Goal: Task Accomplishment & Management: Manage account settings

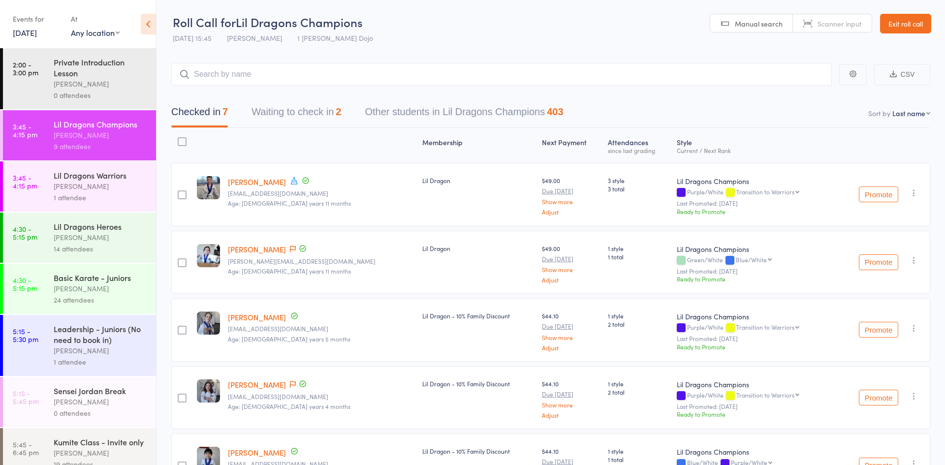
click at [893, 24] on link "Exit roll call" at bounding box center [905, 24] width 51 height 20
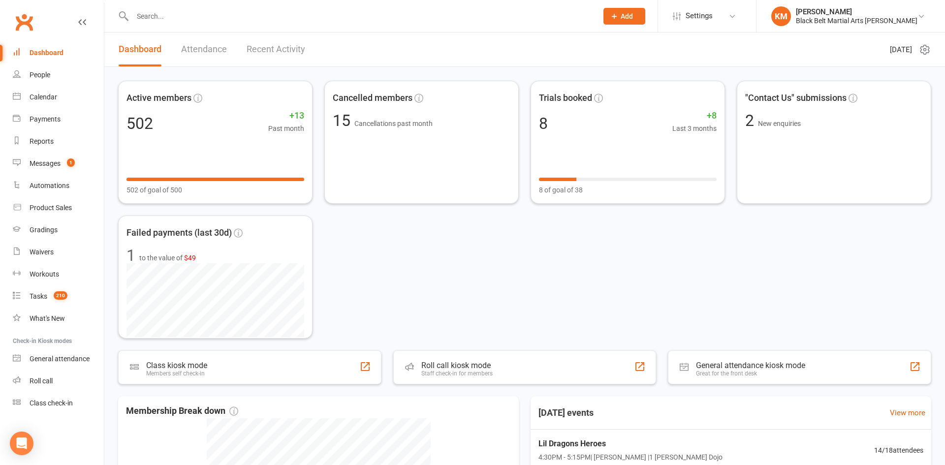
click at [168, 21] on input "text" at bounding box center [359, 16] width 461 height 14
click at [51, 378] on div "Roll call" at bounding box center [41, 381] width 23 height 8
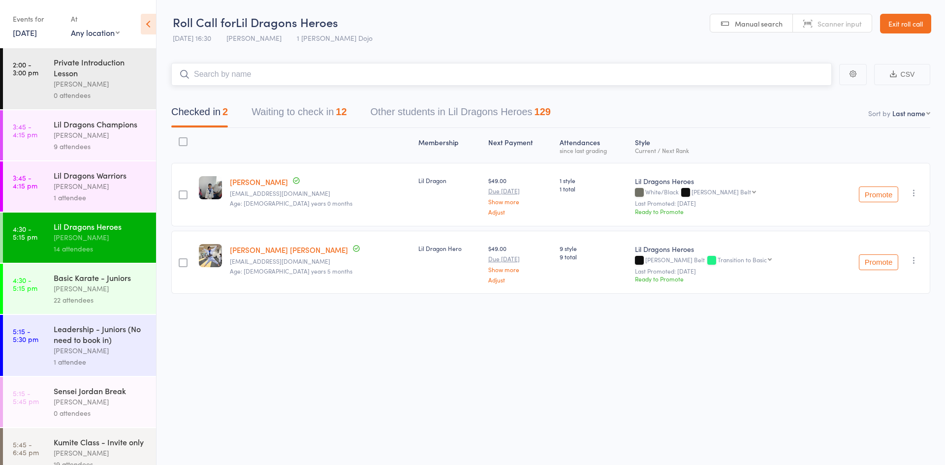
click at [257, 78] on input "search" at bounding box center [501, 74] width 660 height 23
click at [104, 265] on div "Basic Karate - Juniors Jordan Grandlouis 22 attendees" at bounding box center [105, 289] width 102 height 50
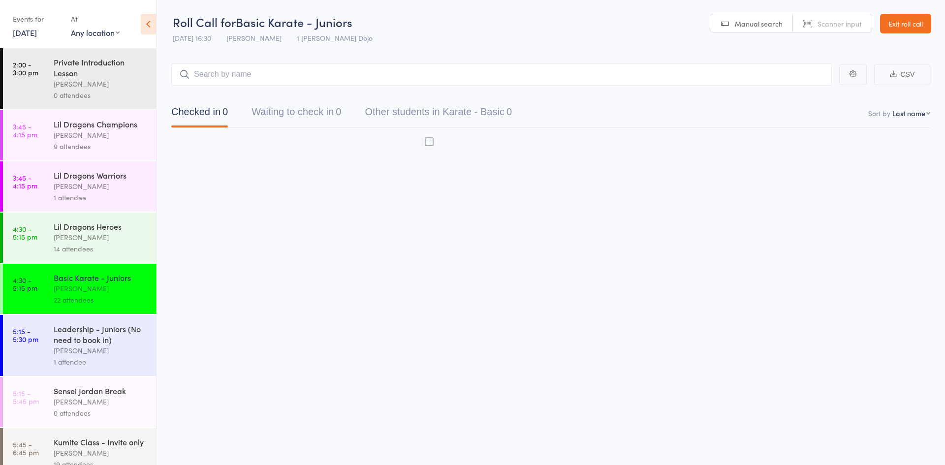
click at [103, 283] on div "[PERSON_NAME]" at bounding box center [101, 288] width 94 height 11
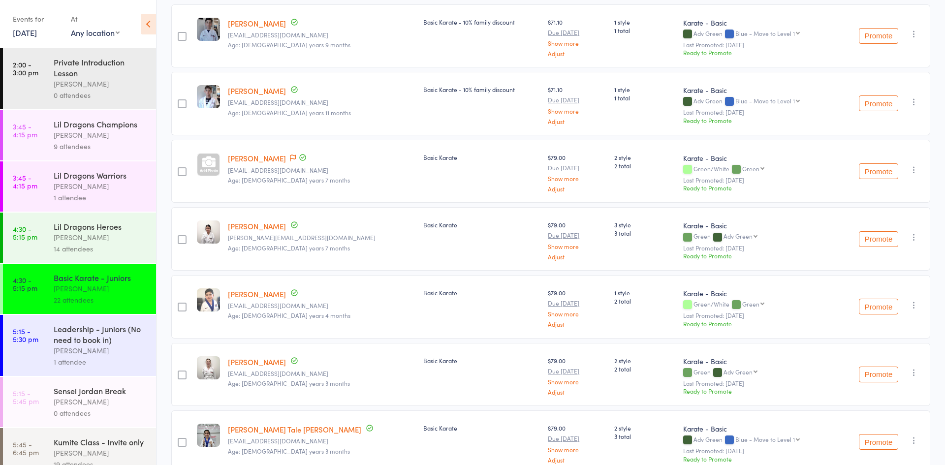
scroll to position [564, 0]
click at [255, 162] on link "Belle Lumley" at bounding box center [257, 159] width 58 height 10
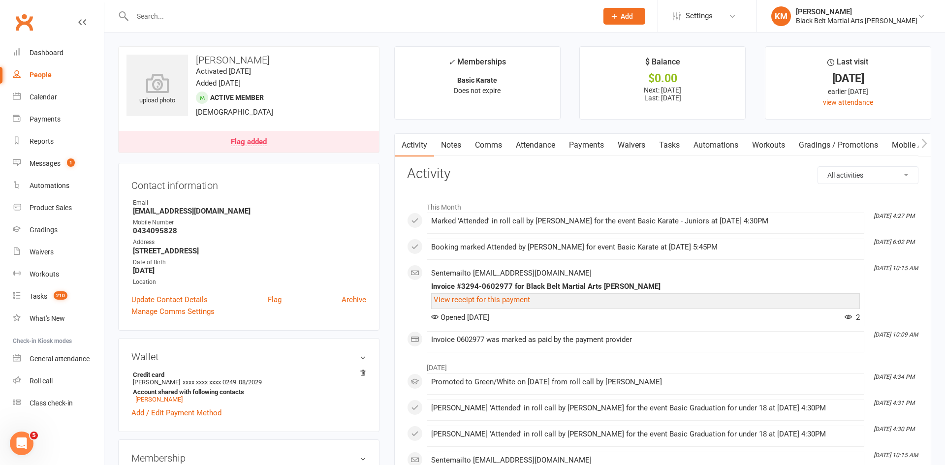
click at [525, 143] on link "Attendance" at bounding box center [535, 145] width 53 height 23
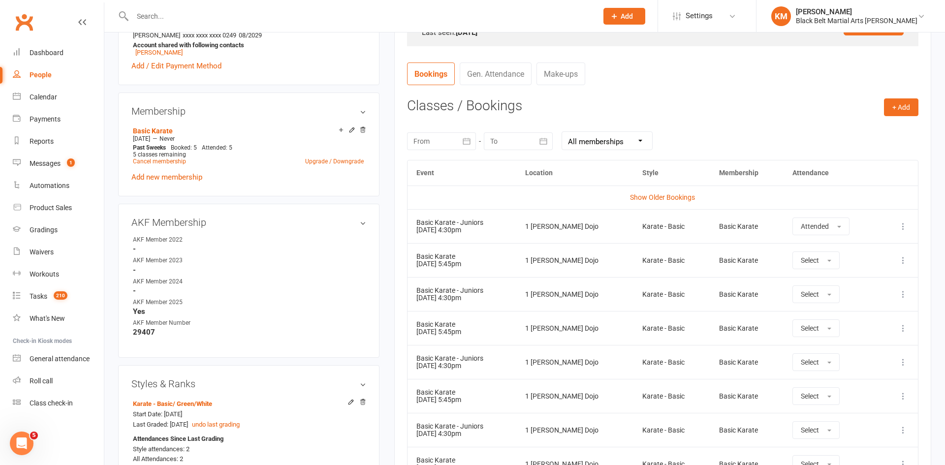
scroll to position [348, 0]
click at [899, 230] on button at bounding box center [903, 225] width 12 height 12
click at [878, 276] on link "Remove booking" at bounding box center [859, 284] width 97 height 20
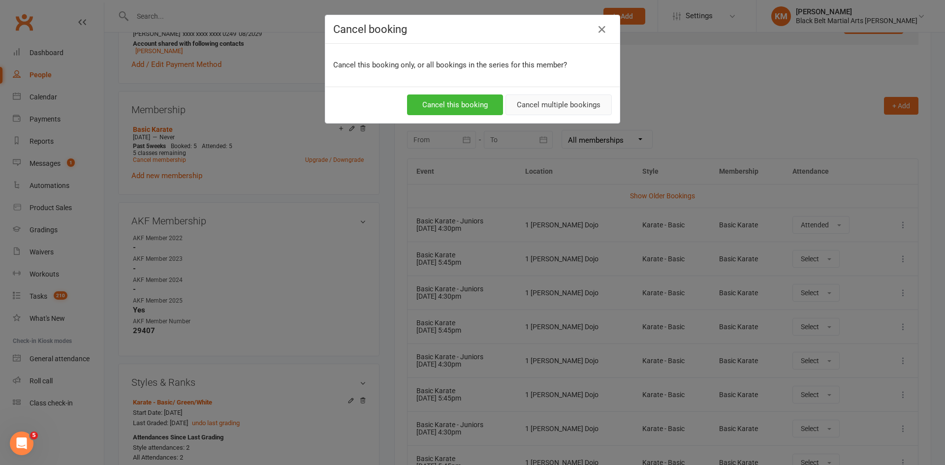
click at [577, 107] on button "Cancel multiple bookings" at bounding box center [558, 104] width 106 height 21
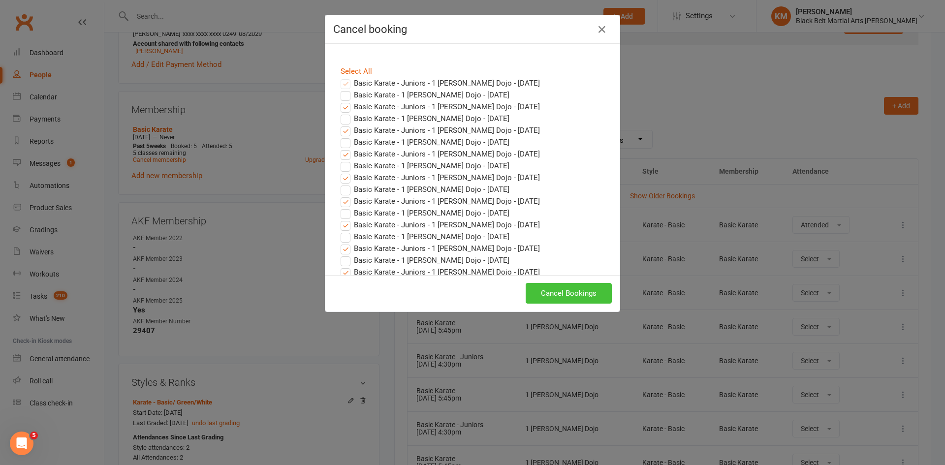
click at [602, 295] on button "Cancel Bookings" at bounding box center [568, 293] width 86 height 21
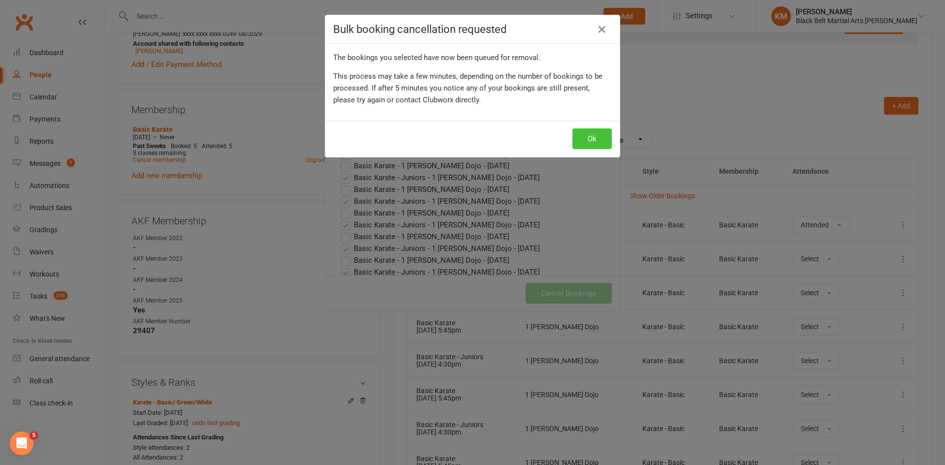
click at [595, 132] on button "Ok" at bounding box center [591, 138] width 39 height 21
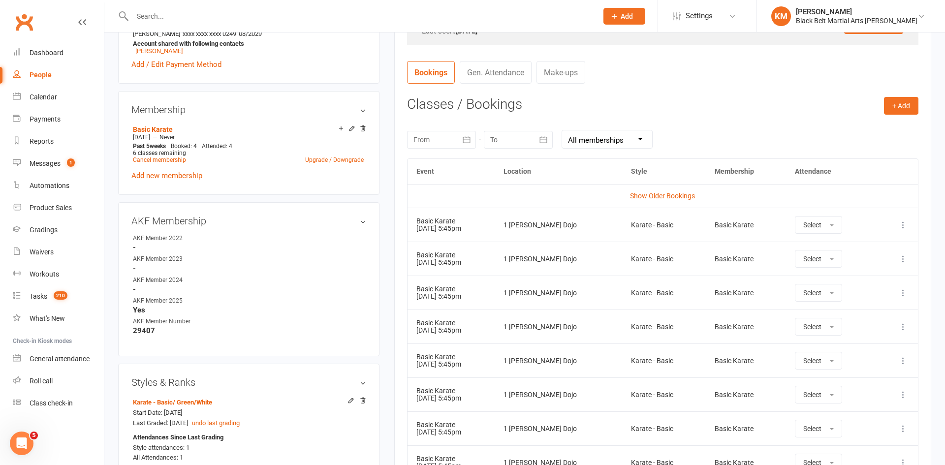
click at [898, 227] on icon at bounding box center [903, 225] width 10 height 10
click at [851, 277] on link "Remove booking" at bounding box center [859, 284] width 97 height 20
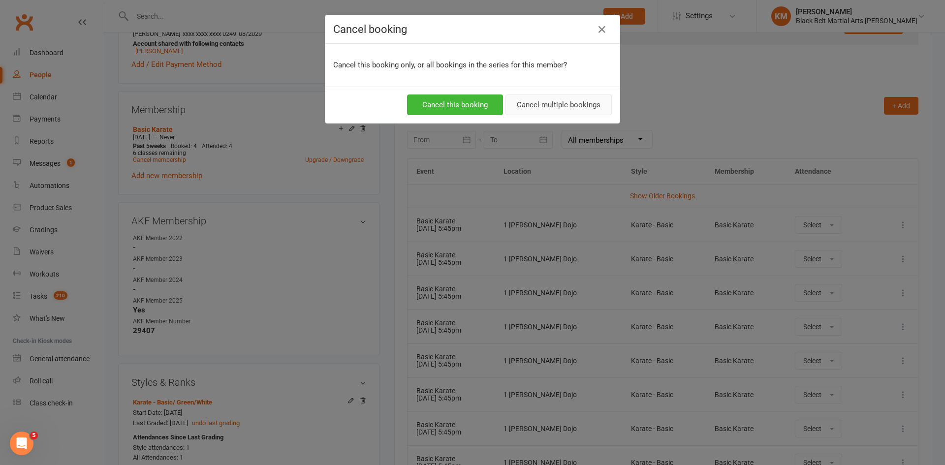
click at [549, 109] on button "Cancel multiple bookings" at bounding box center [558, 104] width 106 height 21
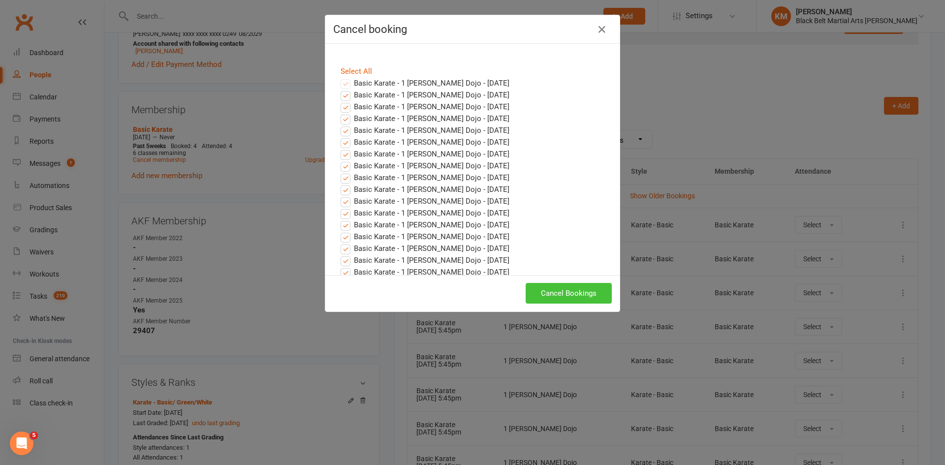
click at [589, 288] on button "Cancel Bookings" at bounding box center [568, 293] width 86 height 21
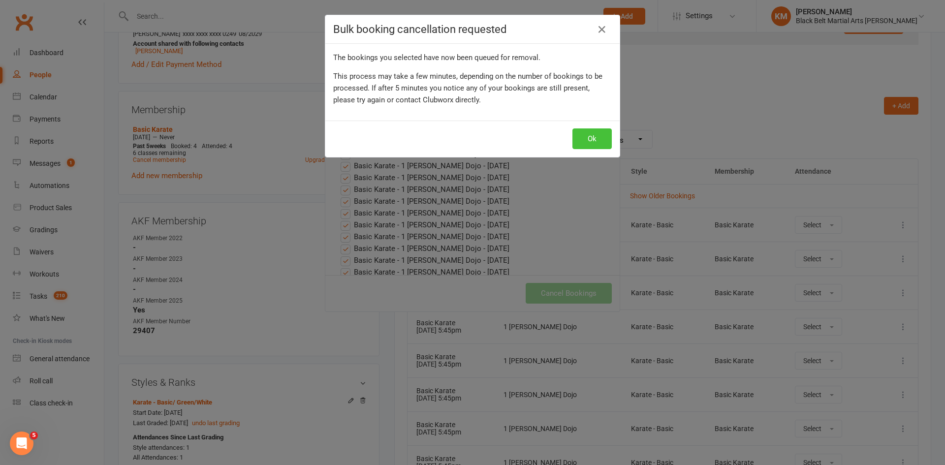
click at [589, 141] on button "Ok" at bounding box center [591, 138] width 39 height 21
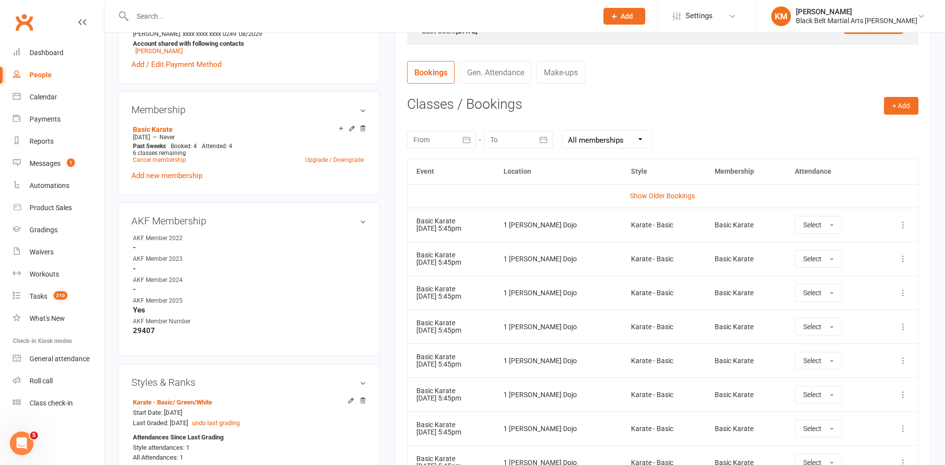
click at [898, 221] on icon at bounding box center [903, 225] width 10 height 10
click at [863, 278] on link "Remove booking" at bounding box center [859, 284] width 97 height 20
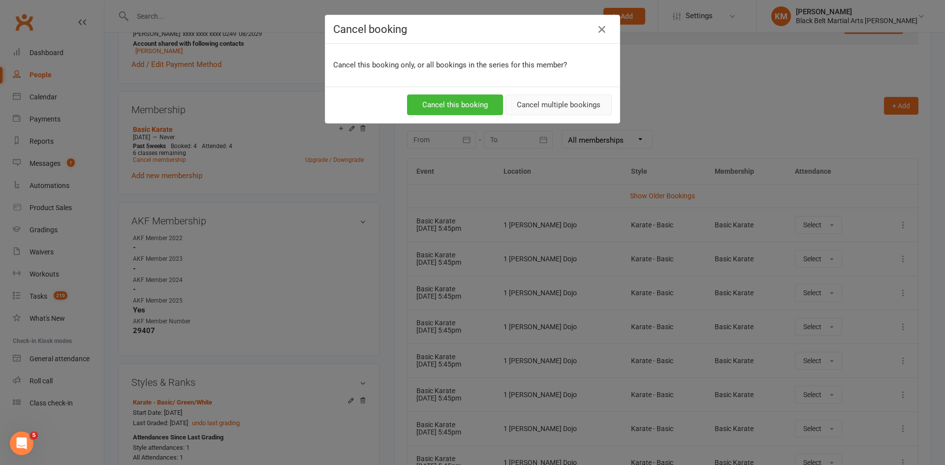
click at [545, 113] on button "Cancel multiple bookings" at bounding box center [558, 104] width 106 height 21
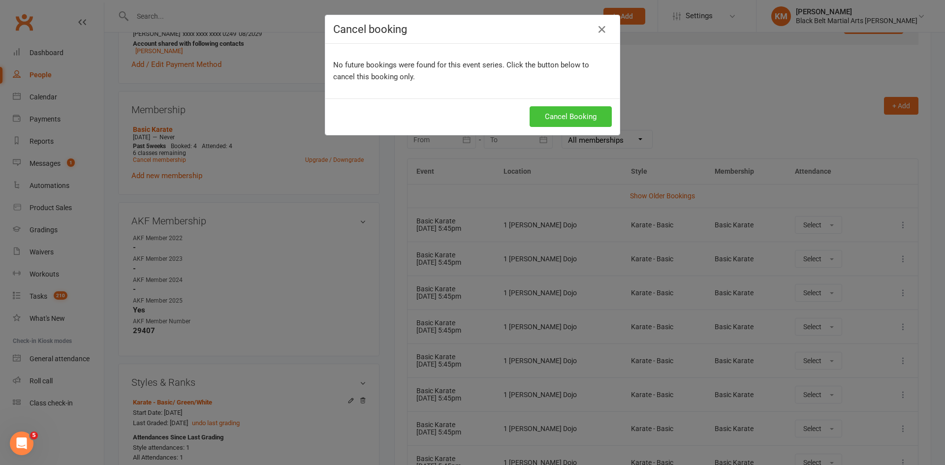
click at [550, 116] on button "Cancel Booking" at bounding box center [570, 116] width 82 height 21
click at [577, 120] on button "Cancel Booking" at bounding box center [570, 116] width 82 height 21
click at [606, 30] on icon "button" at bounding box center [602, 30] width 12 height 12
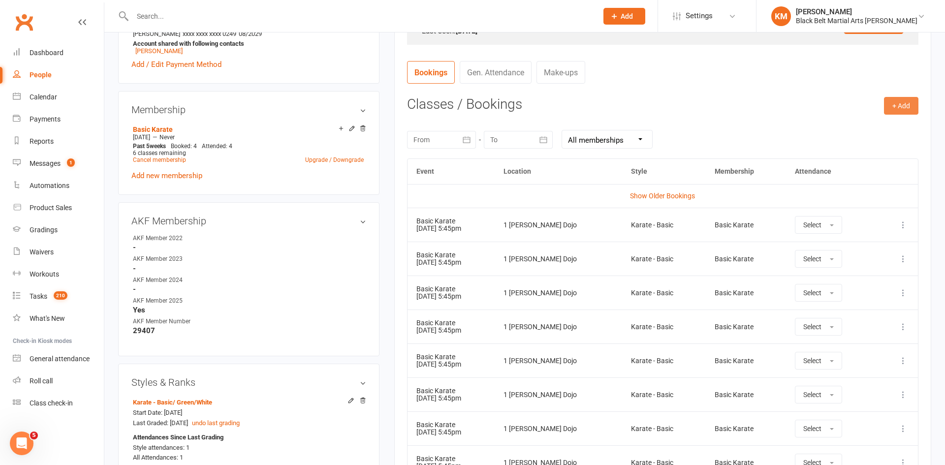
click at [896, 108] on button "+ Add" at bounding box center [901, 106] width 34 height 18
click at [873, 126] on link "Book Event" at bounding box center [868, 128] width 97 height 20
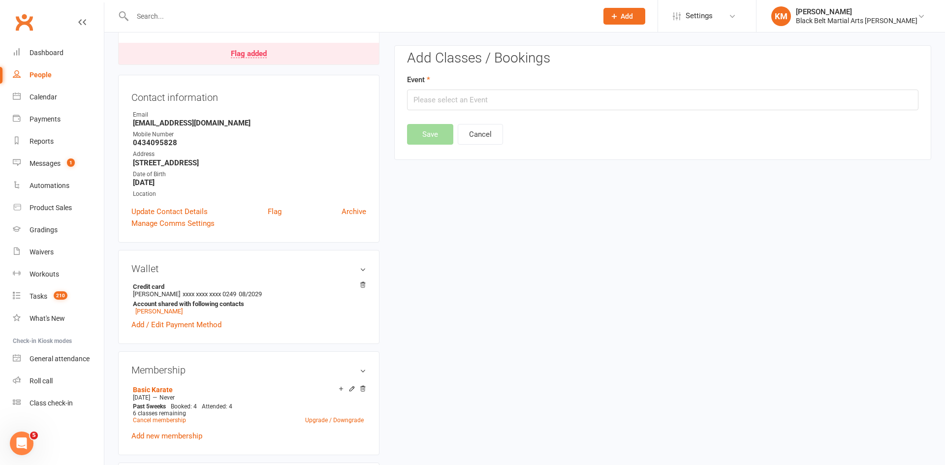
scroll to position [84, 0]
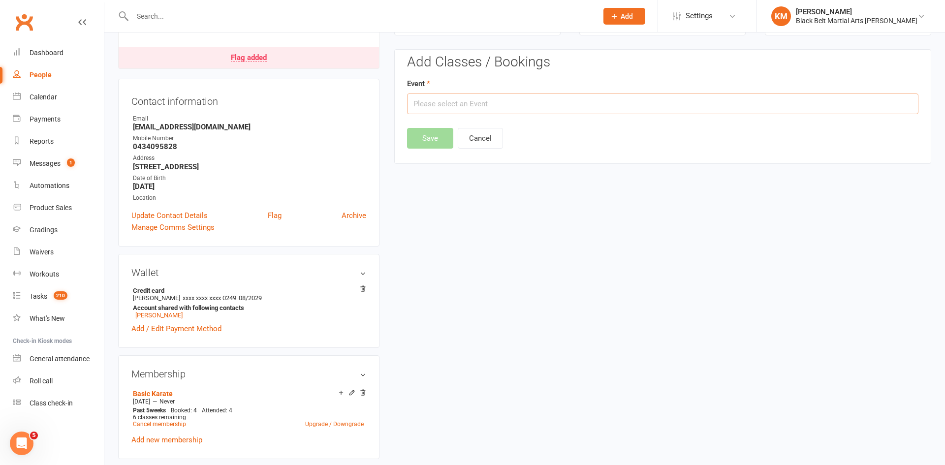
click at [536, 112] on input "text" at bounding box center [662, 103] width 511 height 21
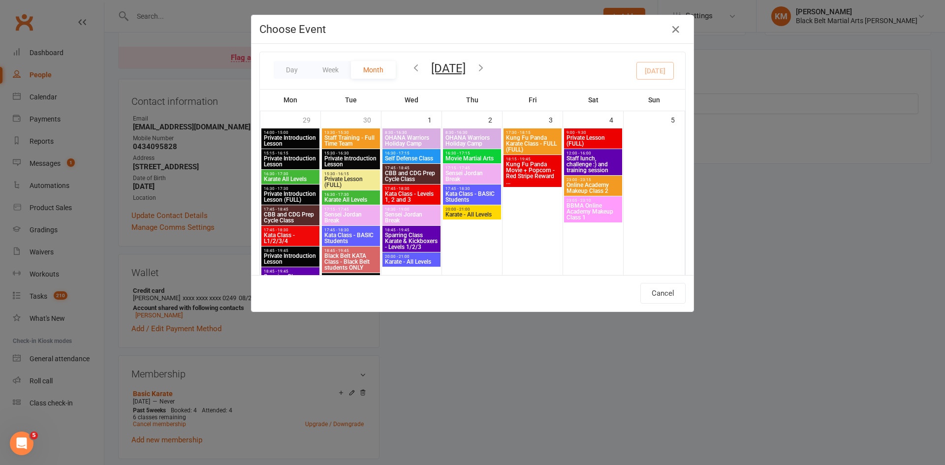
click at [486, 64] on div "October 2025 October 2025 Sun Mon Tue Wed Thu Fri Sat 28 29 30 01 02 03 04 05 0…" at bounding box center [448, 68] width 76 height 17
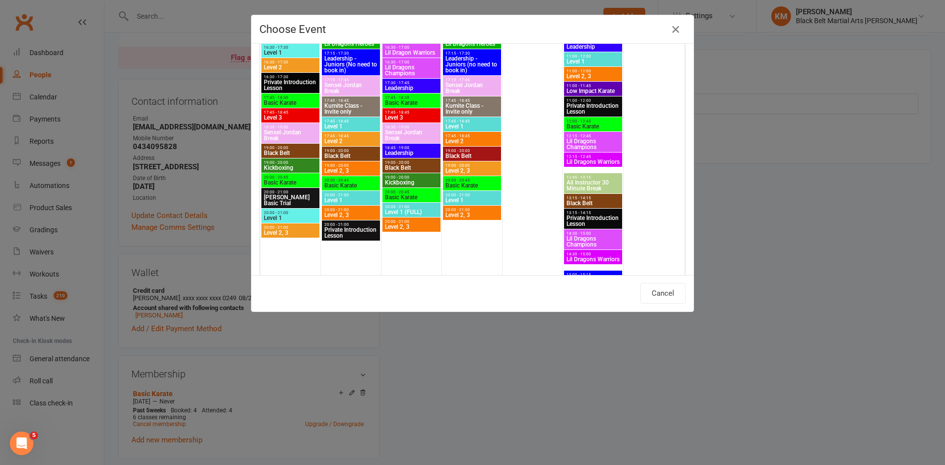
scroll to position [959, 0]
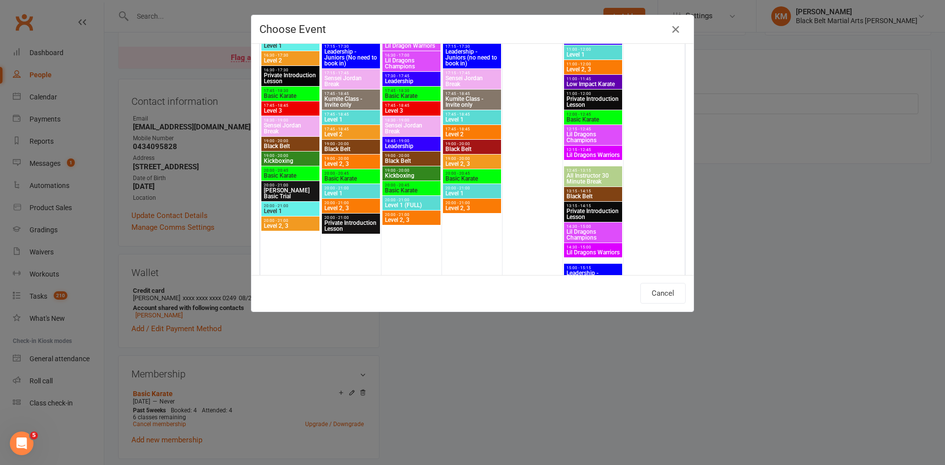
click at [290, 178] on span "Basic Karate" at bounding box center [290, 176] width 54 height 6
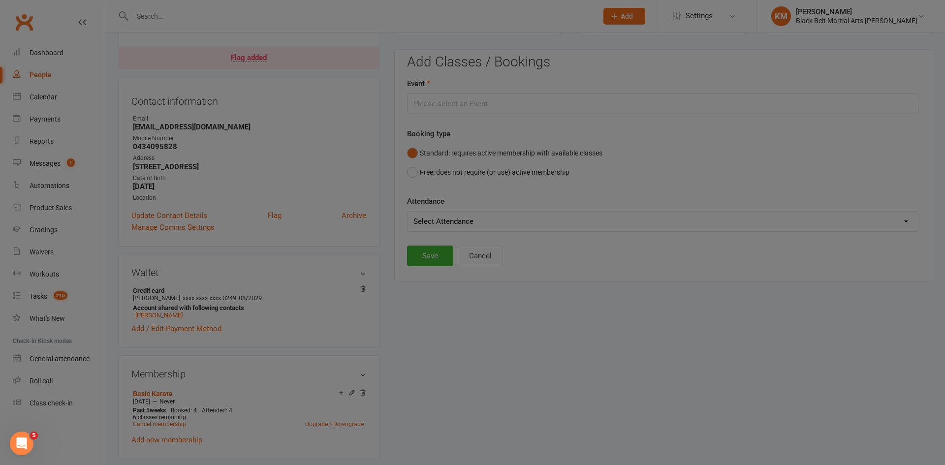
type input "Basic Karate - Oct 20, 2025 8:00:00 PM"
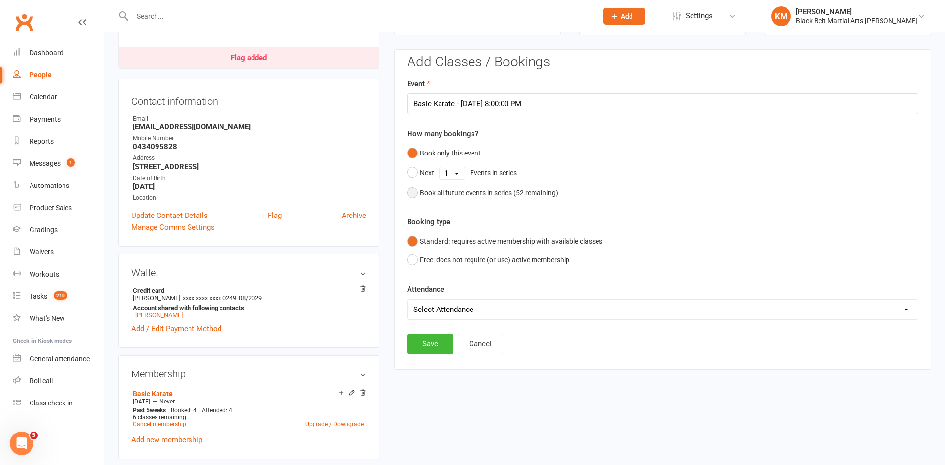
click at [431, 188] on div "Book all future events in series ( 52 remaining)" at bounding box center [489, 192] width 138 height 11
click at [430, 294] on button "Save" at bounding box center [430, 293] width 46 height 21
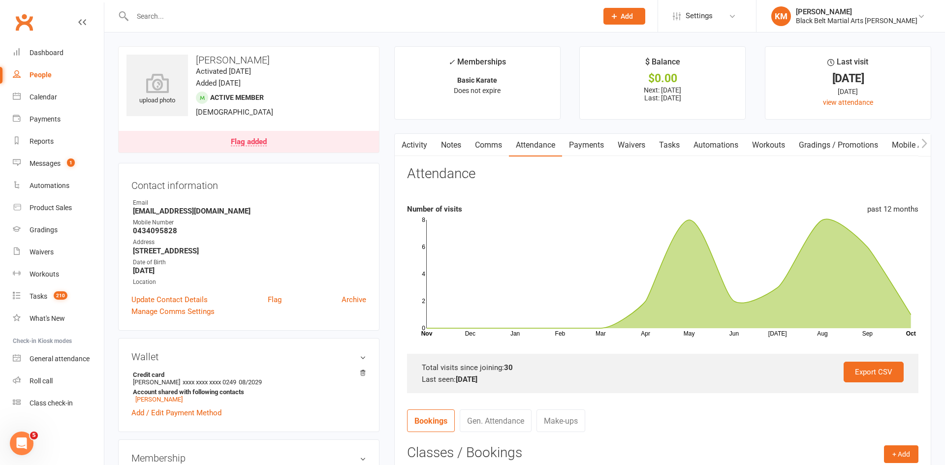
scroll to position [36, 0]
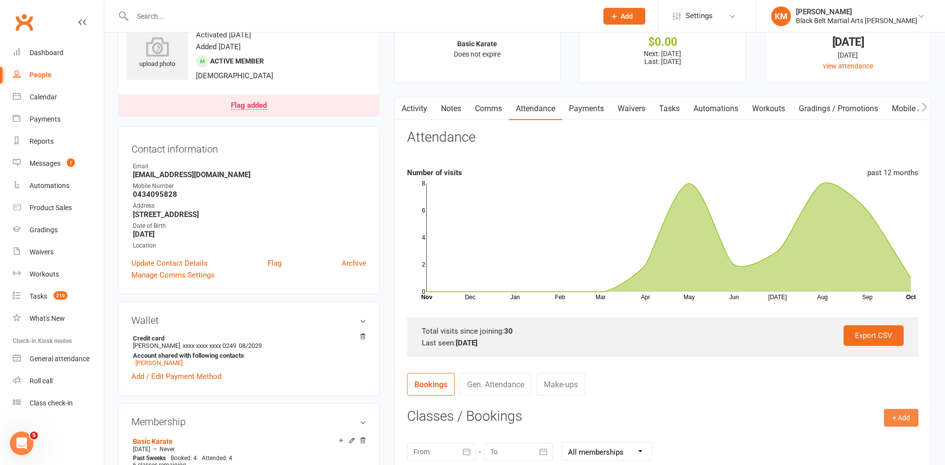
click at [889, 418] on button "+ Add" at bounding box center [901, 418] width 34 height 18
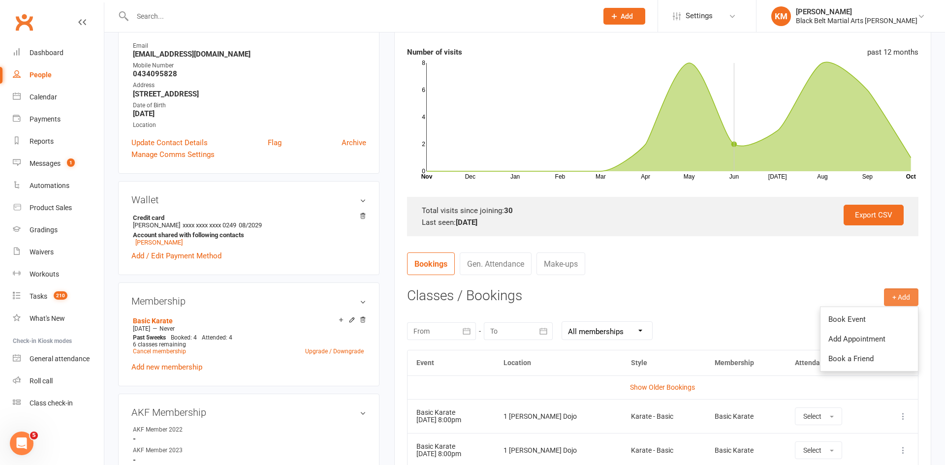
scroll to position [160, 0]
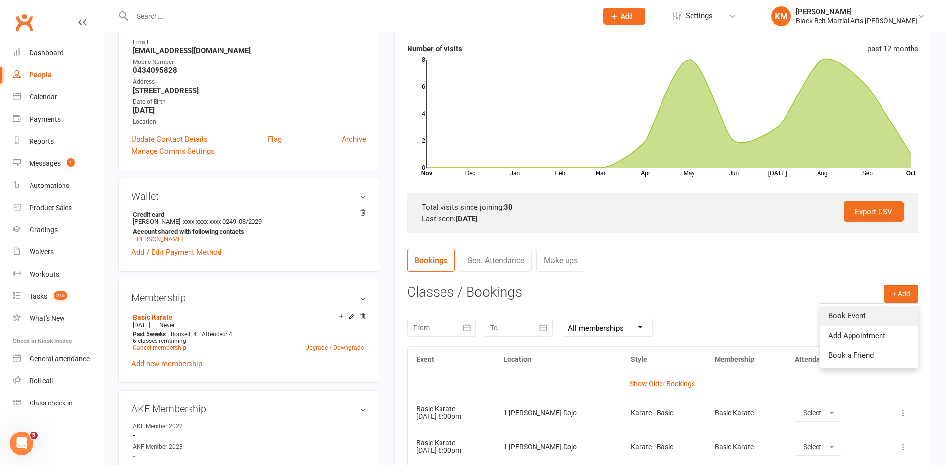
click at [845, 314] on link "Book Event" at bounding box center [868, 316] width 97 height 20
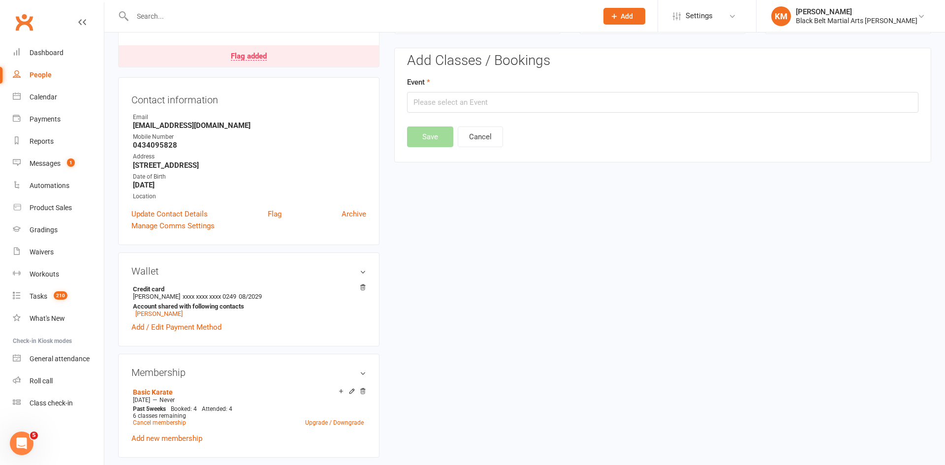
scroll to position [84, 0]
click at [490, 110] on input "text" at bounding box center [662, 103] width 511 height 21
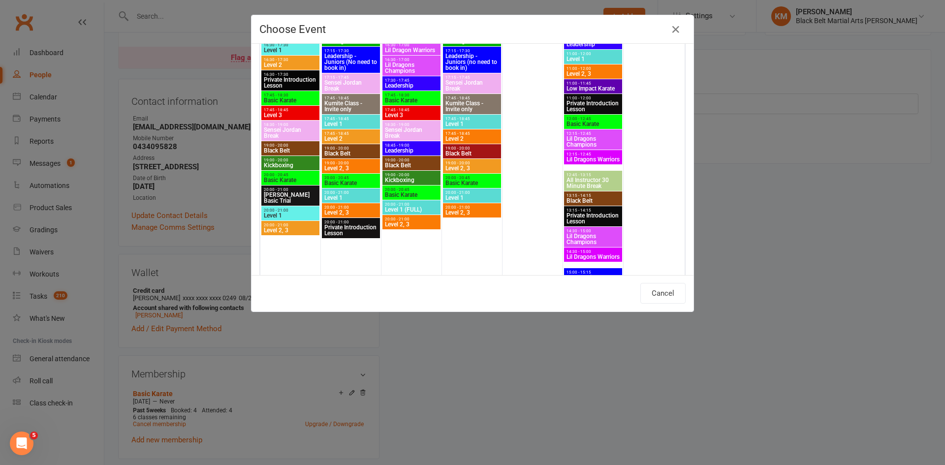
scroll to position [958, 0]
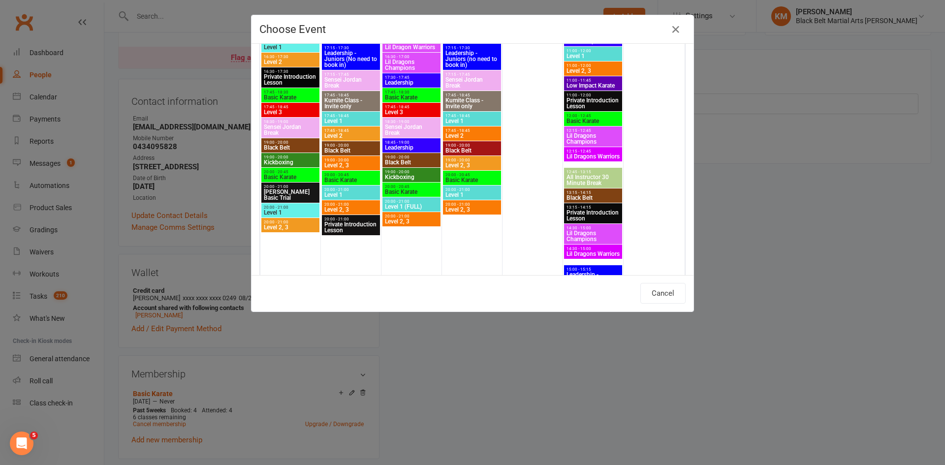
click at [349, 177] on span "Basic Karate" at bounding box center [351, 180] width 54 height 6
type input "Basic Karate - Oct 21, 2025 8:00:00 PM"
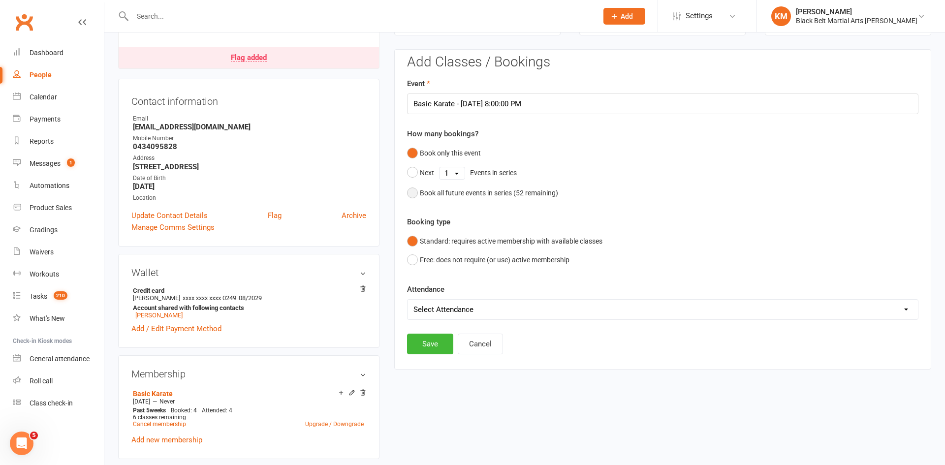
click at [462, 195] on div "Book all future events in series ( 52 remaining)" at bounding box center [489, 192] width 138 height 11
click at [427, 294] on button "Save" at bounding box center [430, 293] width 46 height 21
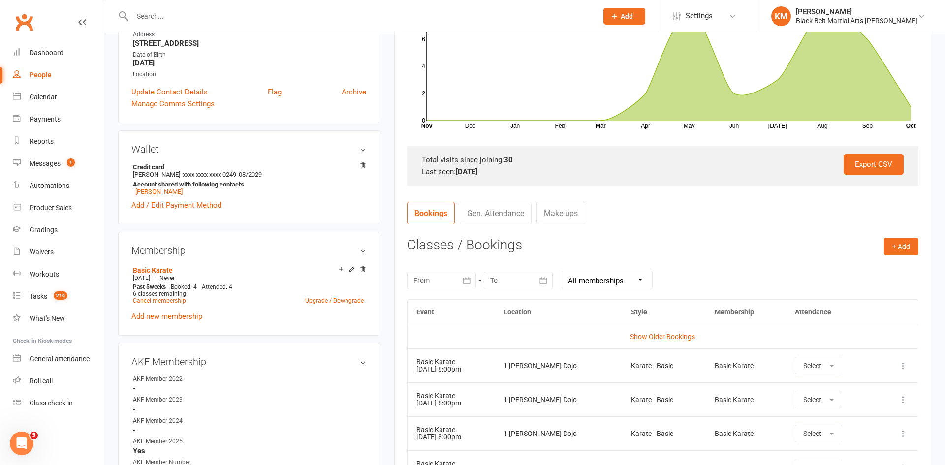
scroll to position [0, 0]
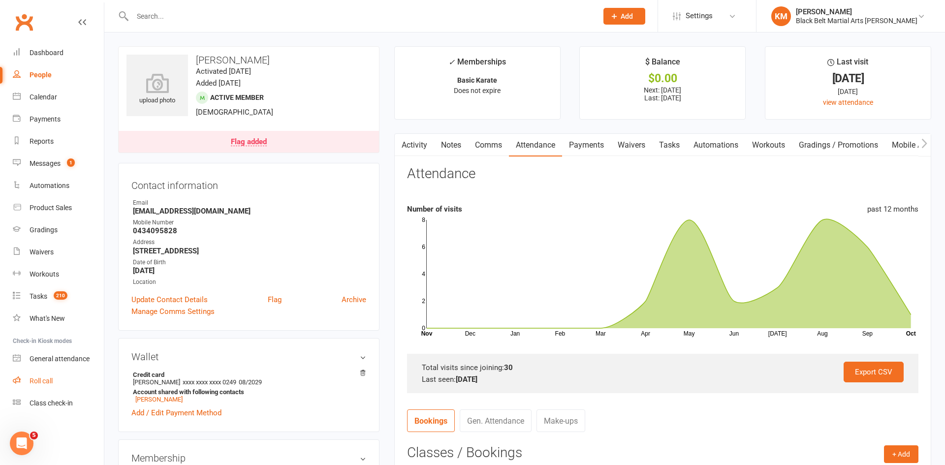
click at [39, 377] on div "Roll call" at bounding box center [41, 381] width 23 height 8
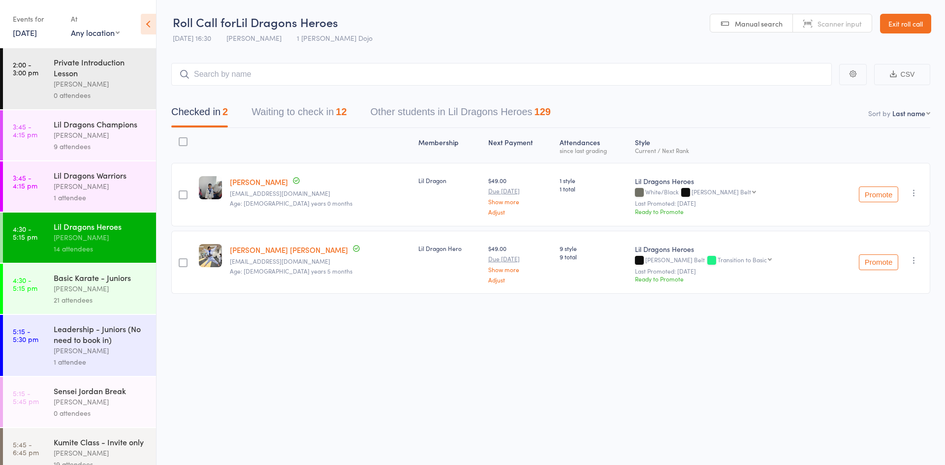
click at [291, 118] on button "Waiting to check in 12" at bounding box center [298, 114] width 95 height 26
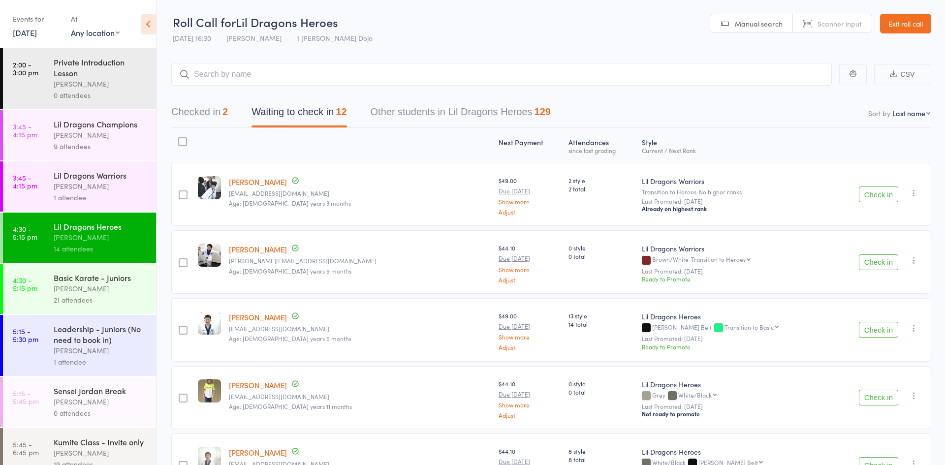
click at [91, 293] on div "[PERSON_NAME]" at bounding box center [101, 288] width 94 height 11
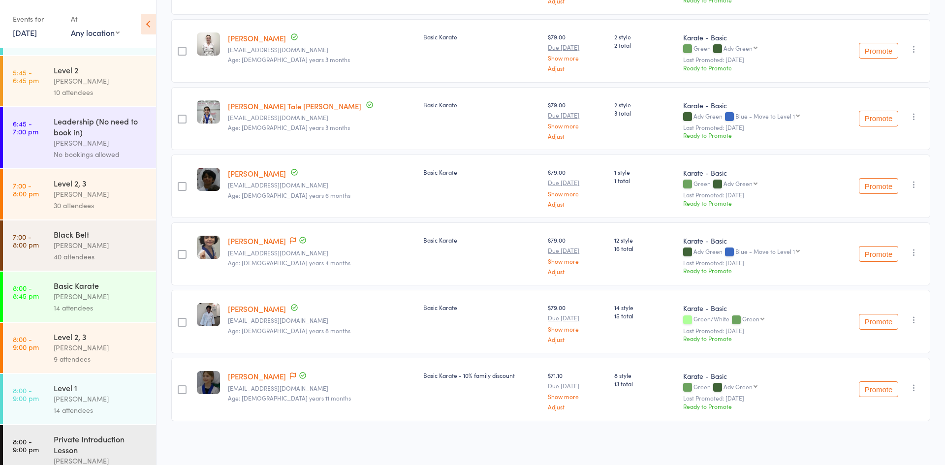
scroll to position [496, 0]
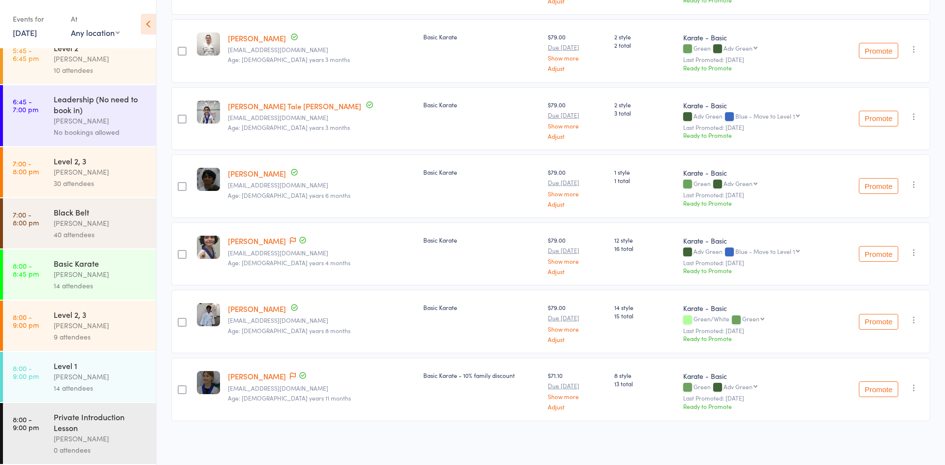
click at [78, 379] on div "Jordan Grandlouis" at bounding box center [101, 376] width 94 height 11
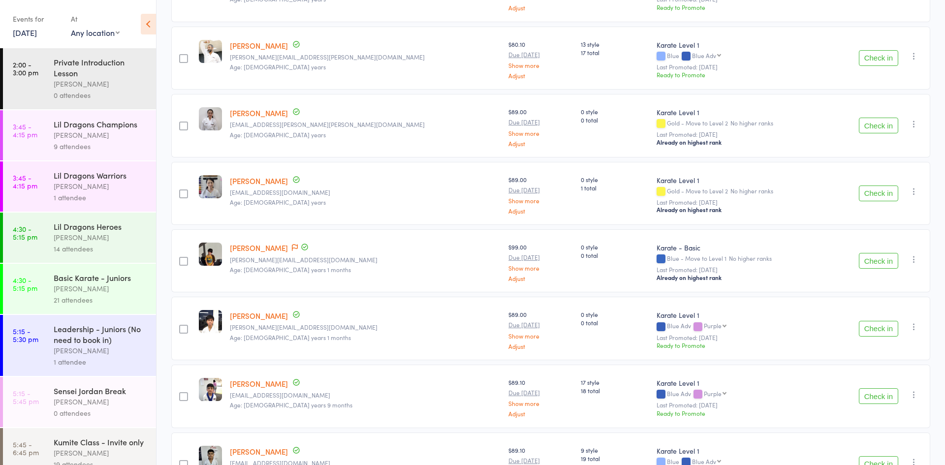
scroll to position [205, 0]
click at [242, 250] on link "[PERSON_NAME]" at bounding box center [259, 247] width 58 height 10
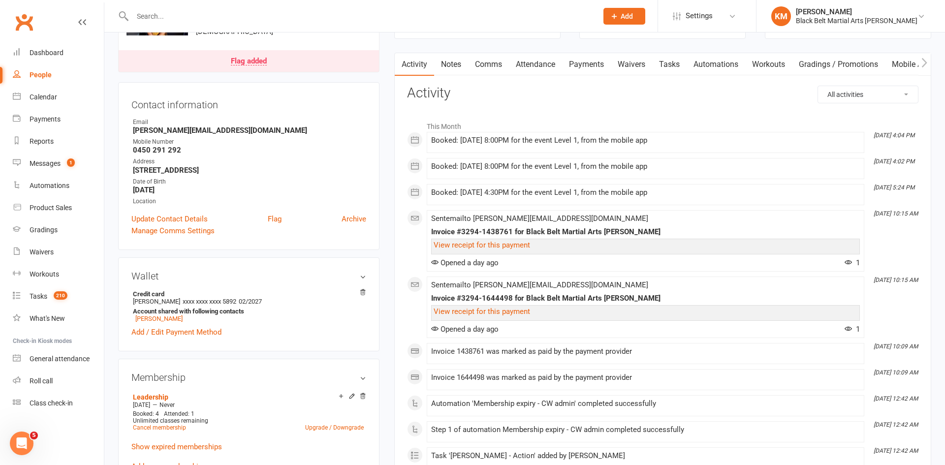
scroll to position [80, 0]
click at [524, 60] on link "Attendance" at bounding box center [535, 65] width 53 height 23
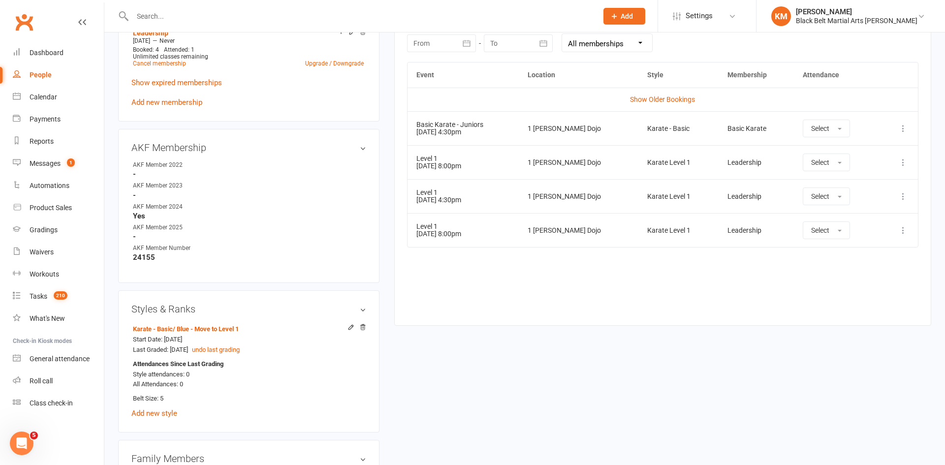
scroll to position [428, 0]
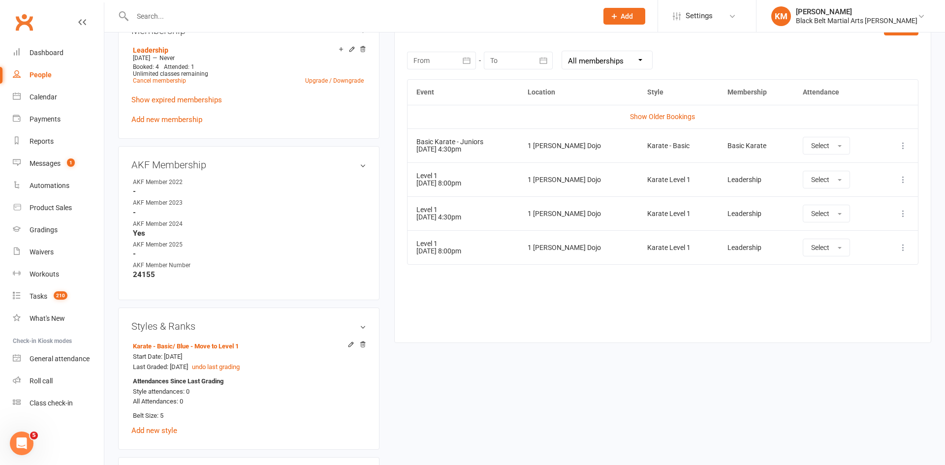
click at [907, 144] on icon at bounding box center [903, 146] width 10 height 10
click at [875, 195] on link "Remove booking" at bounding box center [859, 204] width 97 height 20
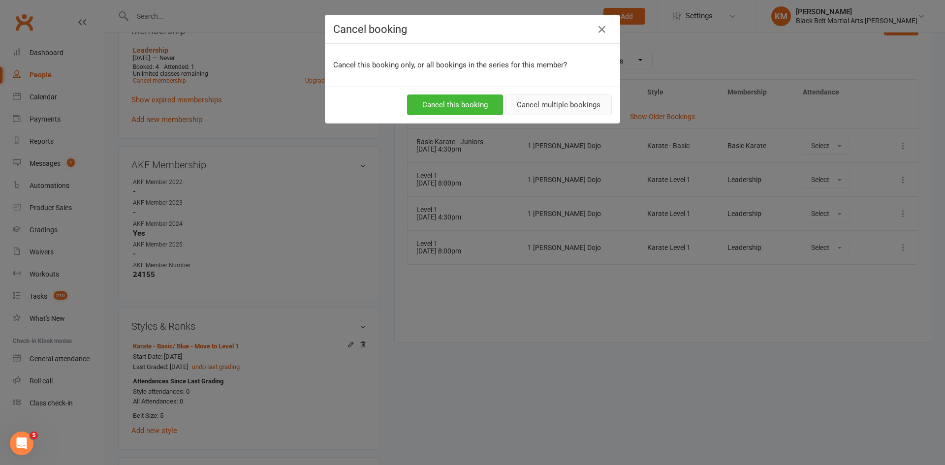
click at [561, 115] on button "Cancel multiple bookings" at bounding box center [558, 104] width 106 height 21
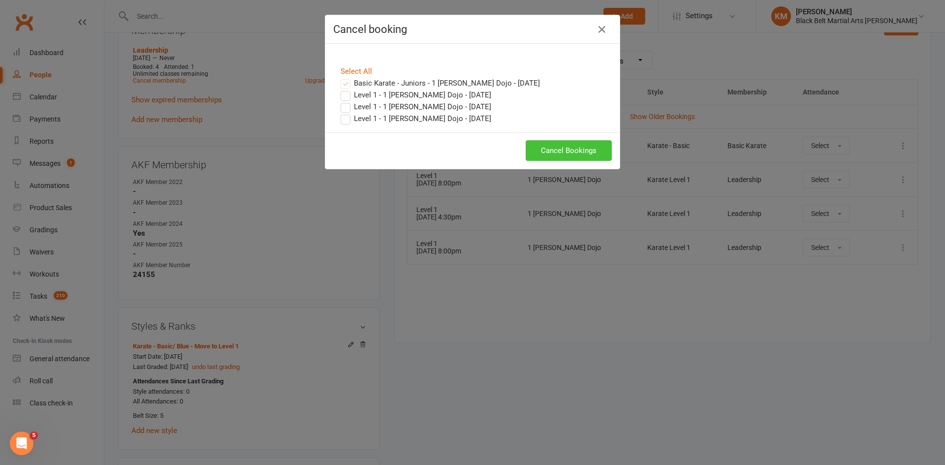
click at [565, 146] on button "Cancel Bookings" at bounding box center [568, 150] width 86 height 21
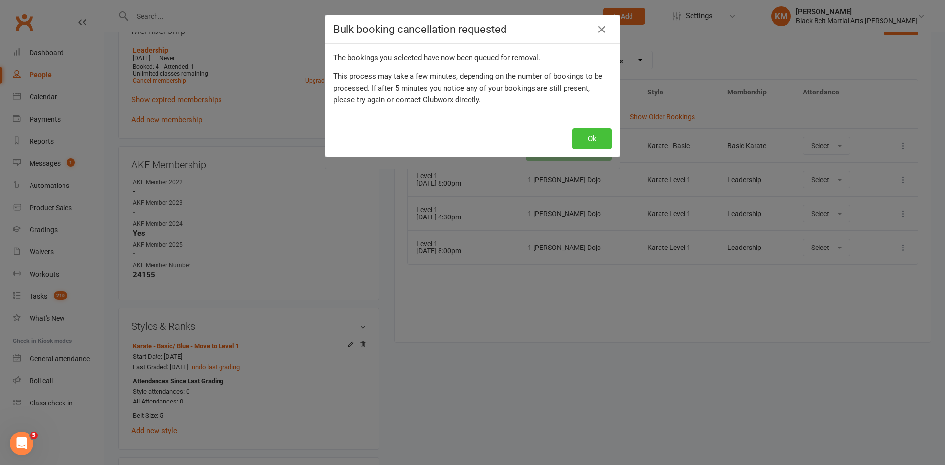
click at [597, 134] on button "Ok" at bounding box center [591, 138] width 39 height 21
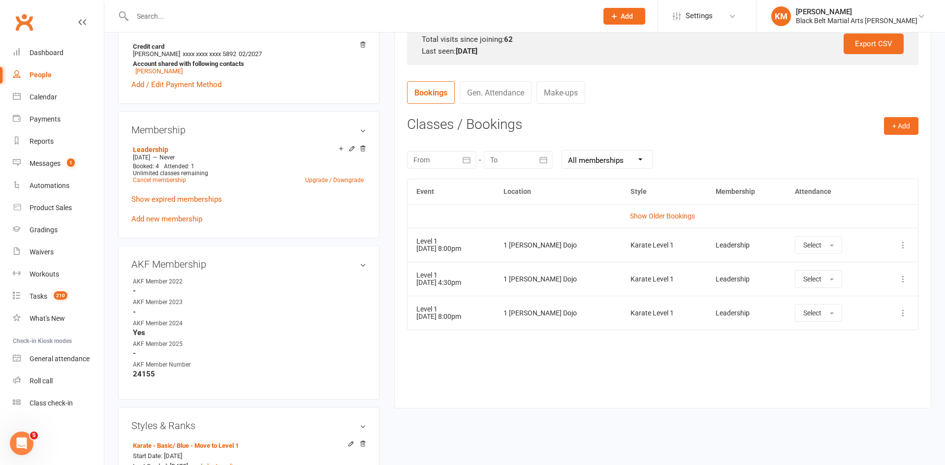
scroll to position [325, 0]
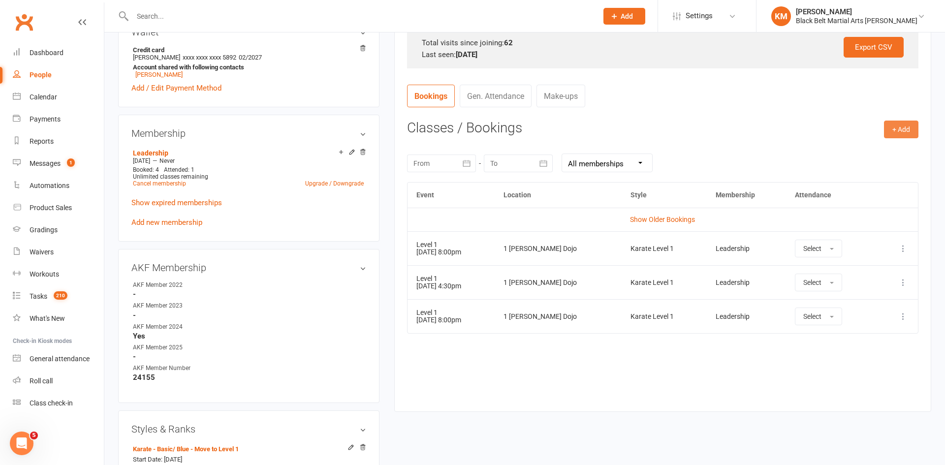
click at [896, 123] on button "+ Add" at bounding box center [901, 130] width 34 height 18
click at [879, 147] on link "Book Event" at bounding box center [868, 152] width 97 height 20
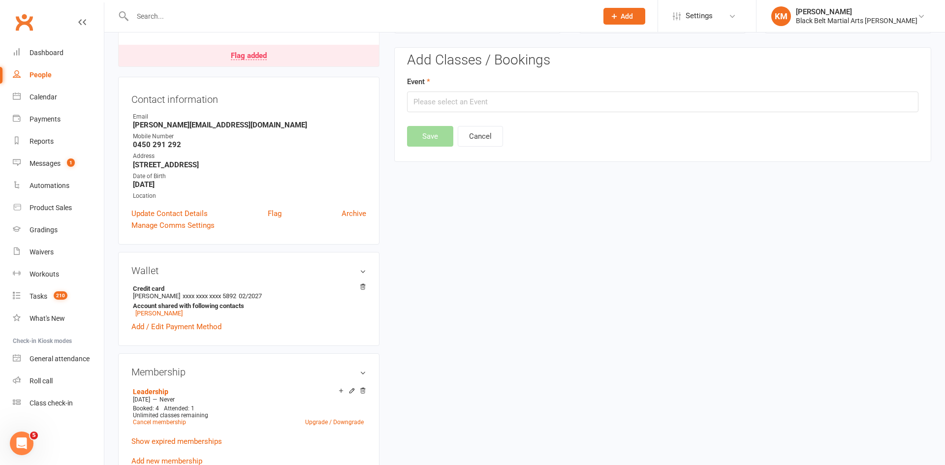
scroll to position [84, 0]
click at [567, 104] on input "text" at bounding box center [662, 103] width 511 height 21
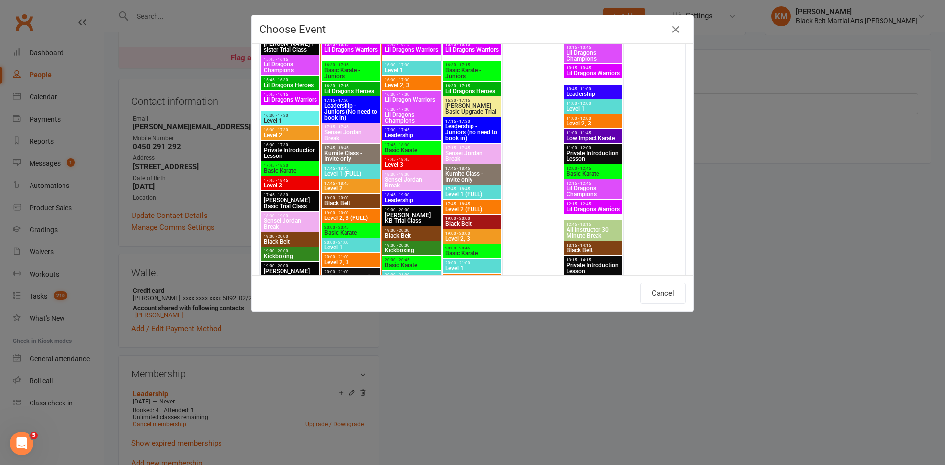
scroll to position [422, 0]
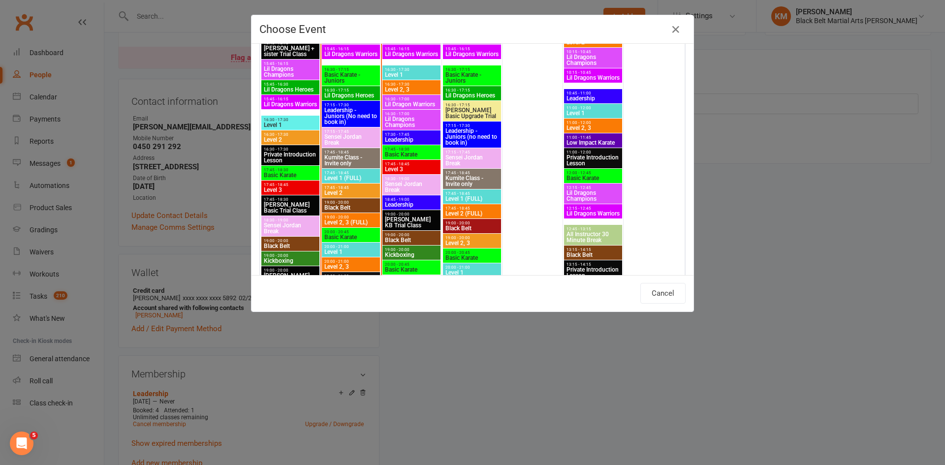
click at [411, 72] on span "Level 1" at bounding box center [411, 75] width 54 height 6
type input "Level 1 - Oct 15, 2025 4:30:00 PM"
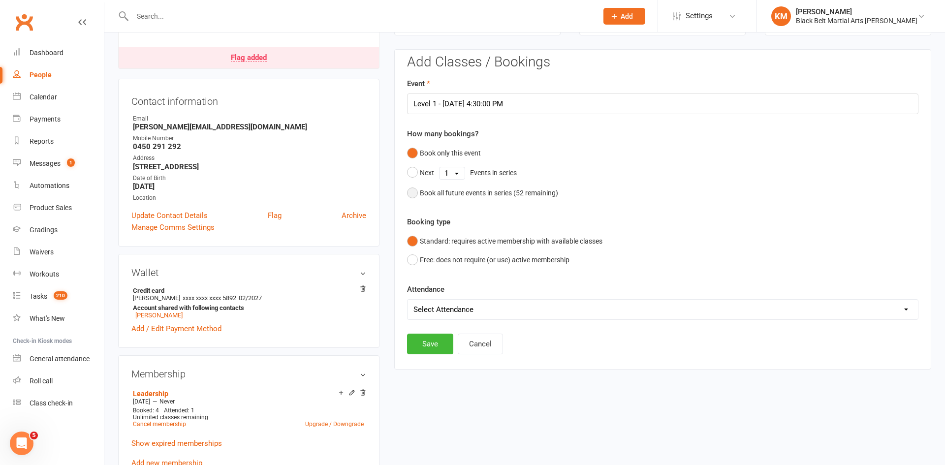
click at [458, 191] on div "Book all future events in series ( 52 remaining)" at bounding box center [489, 192] width 138 height 11
click at [430, 293] on button "Save" at bounding box center [430, 293] width 46 height 21
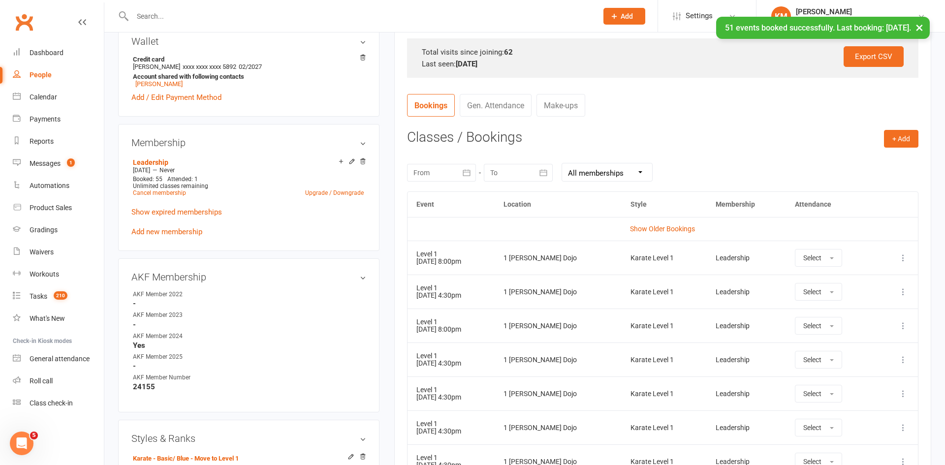
scroll to position [319, 0]
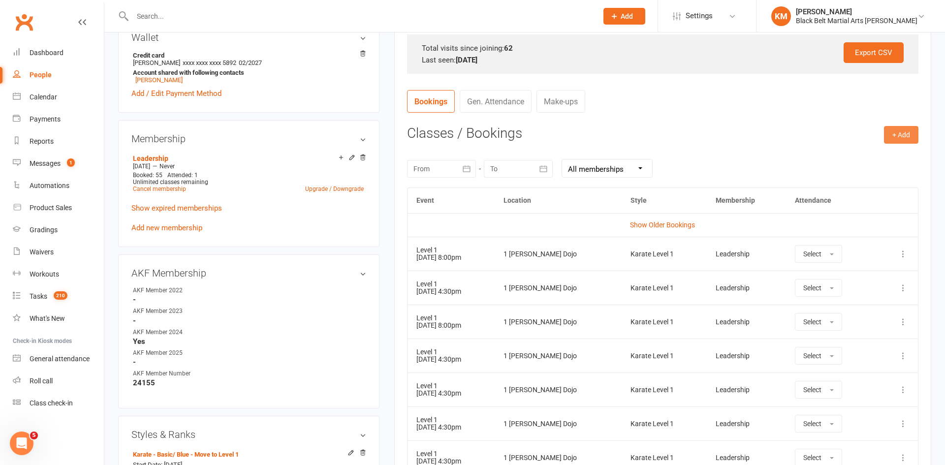
click at [894, 135] on button "+ Add" at bounding box center [901, 135] width 34 height 18
click at [878, 156] on link "Book Event" at bounding box center [868, 157] width 97 height 20
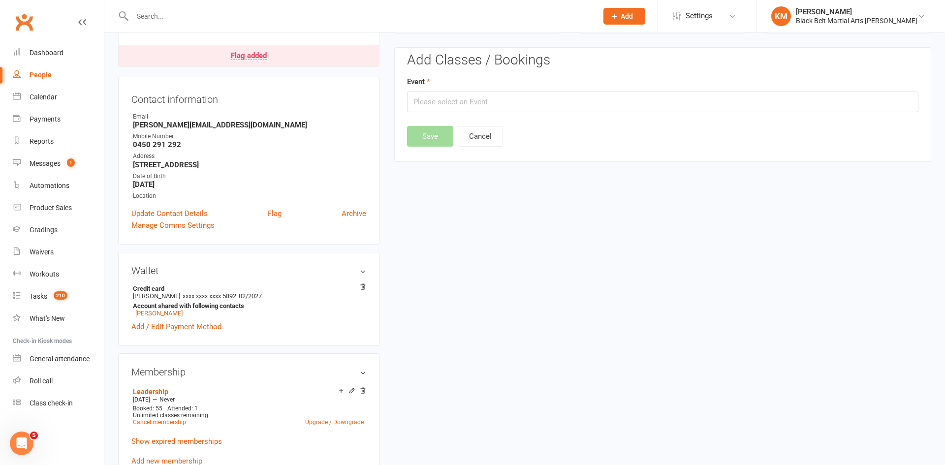
scroll to position [84, 0]
click at [493, 110] on input "text" at bounding box center [662, 103] width 511 height 21
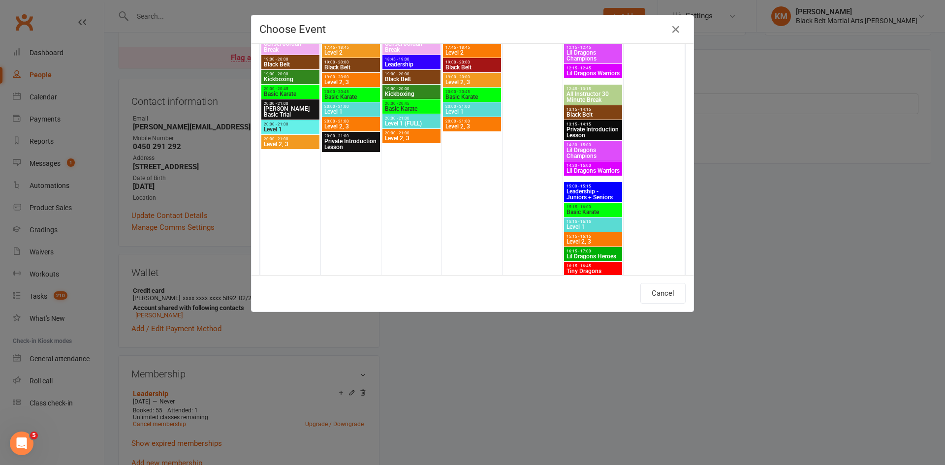
scroll to position [1056, 0]
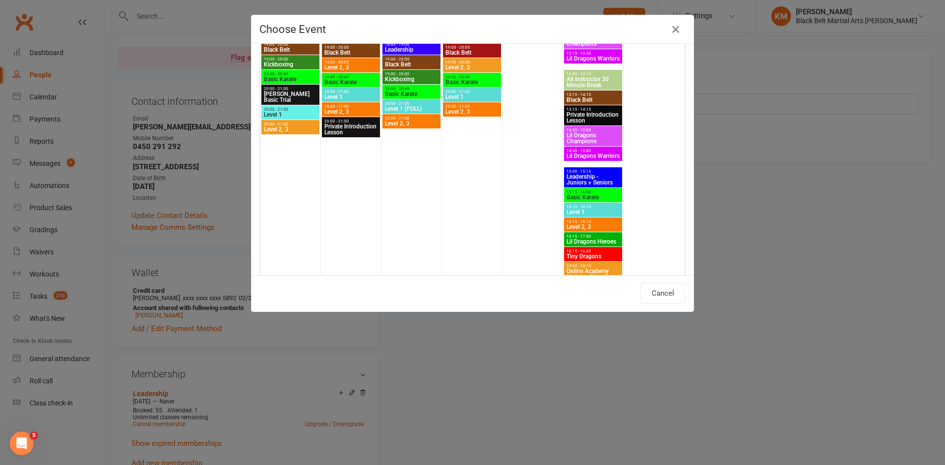
click at [287, 112] on span "Level 1" at bounding box center [290, 115] width 54 height 6
type input "Level 1 - Oct 20, 2025 8:00:00 PM"
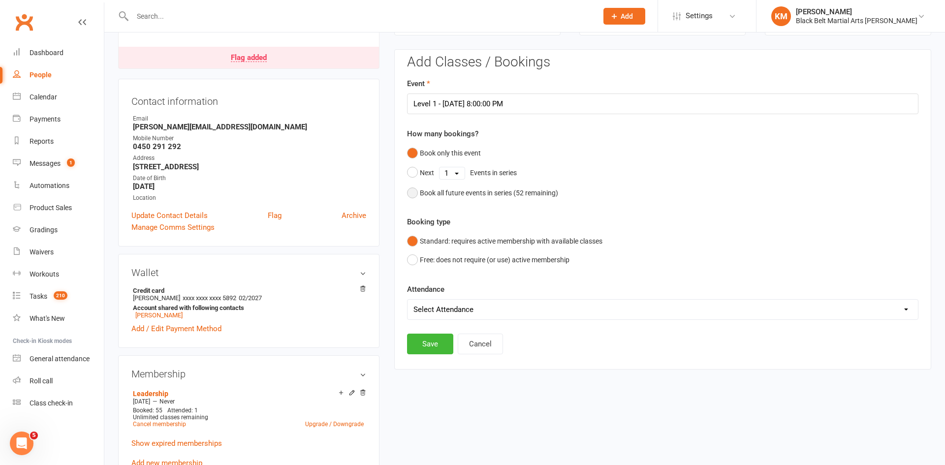
click at [435, 194] on div "Book all future events in series ( 52 remaining)" at bounding box center [489, 192] width 138 height 11
click at [433, 295] on button "Save" at bounding box center [430, 293] width 46 height 21
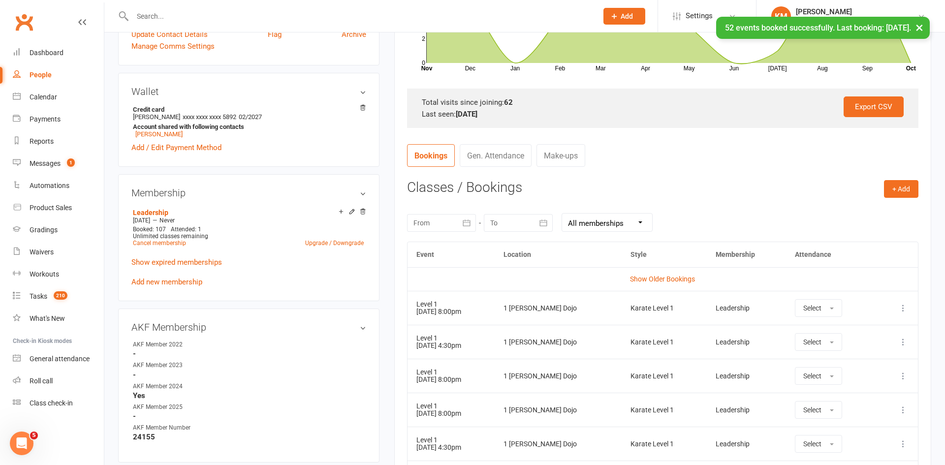
scroll to position [273, 0]
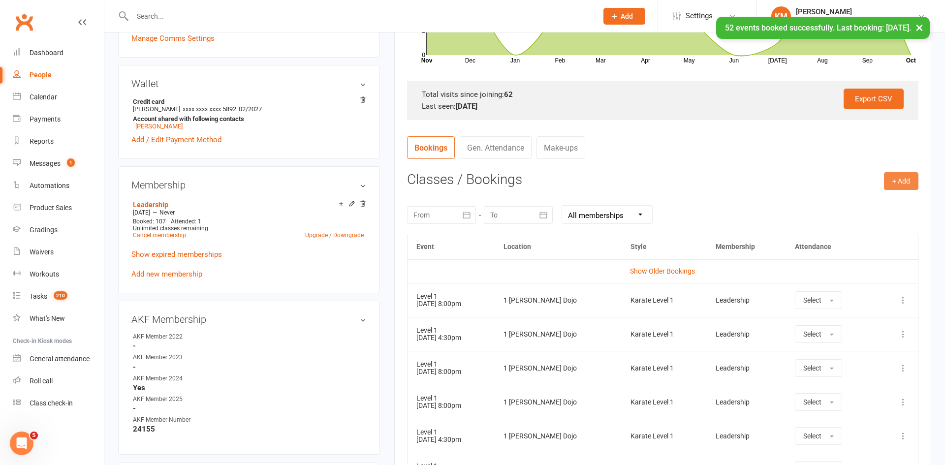
click at [907, 184] on button "+ Add" at bounding box center [901, 181] width 34 height 18
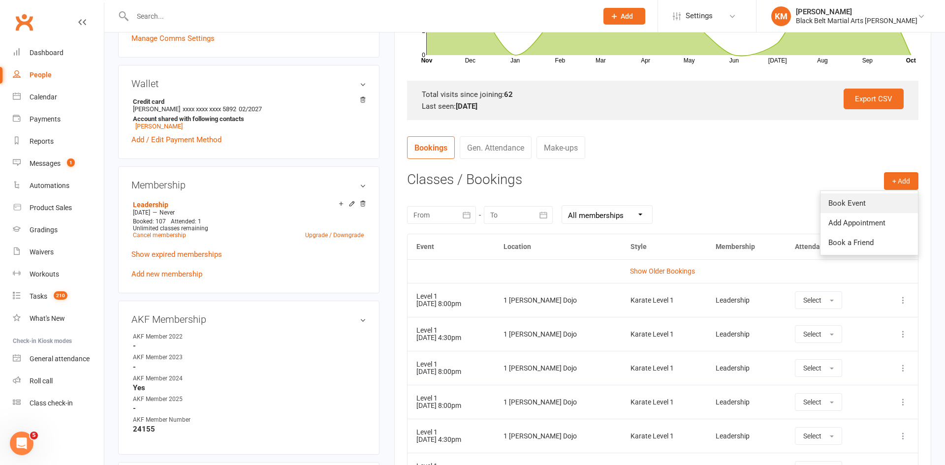
click at [857, 208] on link "Book Event" at bounding box center [868, 203] width 97 height 20
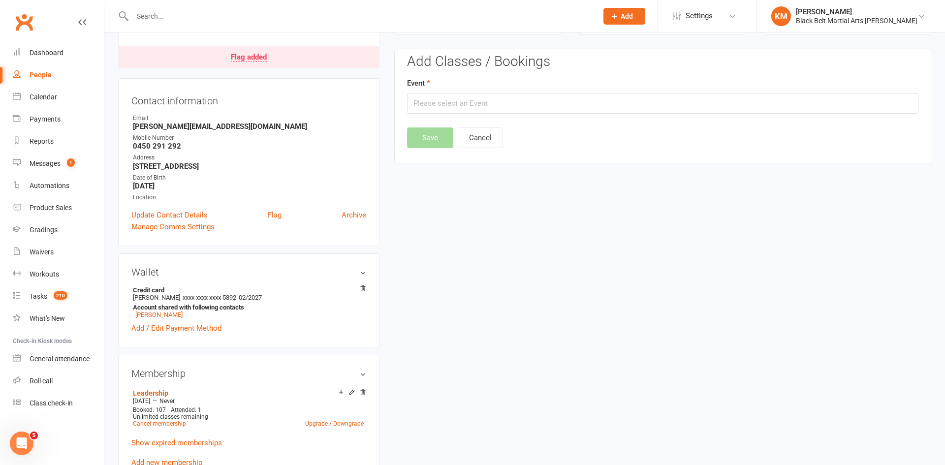
scroll to position [84, 0]
click at [519, 96] on input "text" at bounding box center [662, 103] width 511 height 21
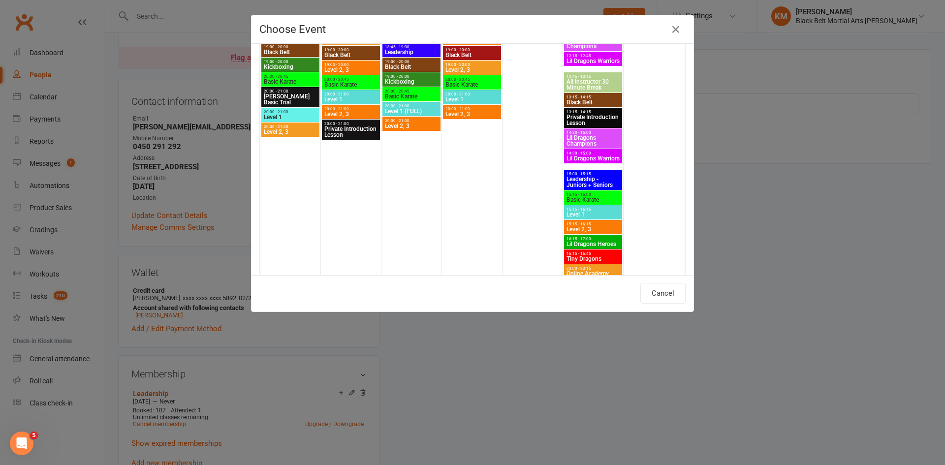
scroll to position [1049, 0]
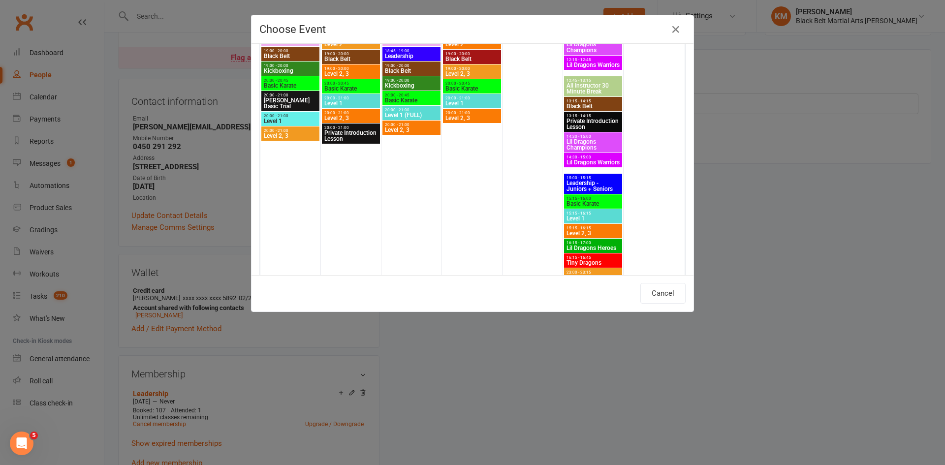
click at [365, 99] on span "20:00 - 21:00" at bounding box center [351, 98] width 54 height 4
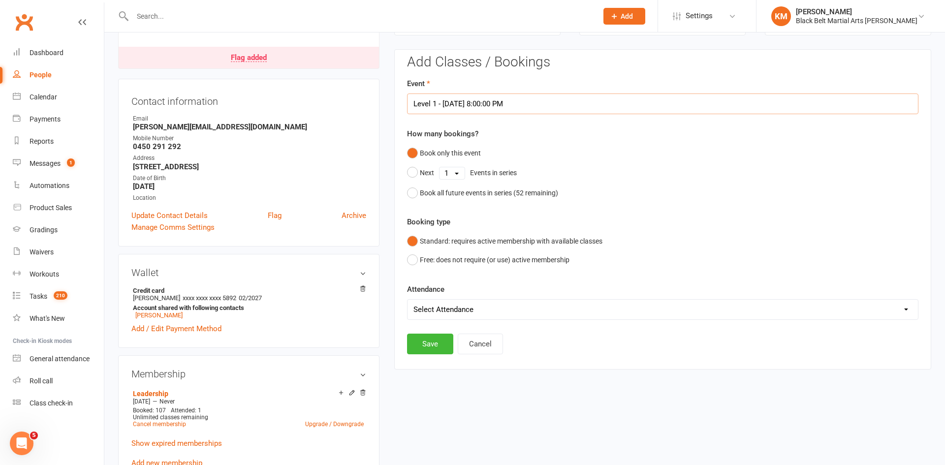
click at [452, 103] on input "Level 1 - Oct 21, 2025 8:00:00 PM" at bounding box center [662, 103] width 511 height 21
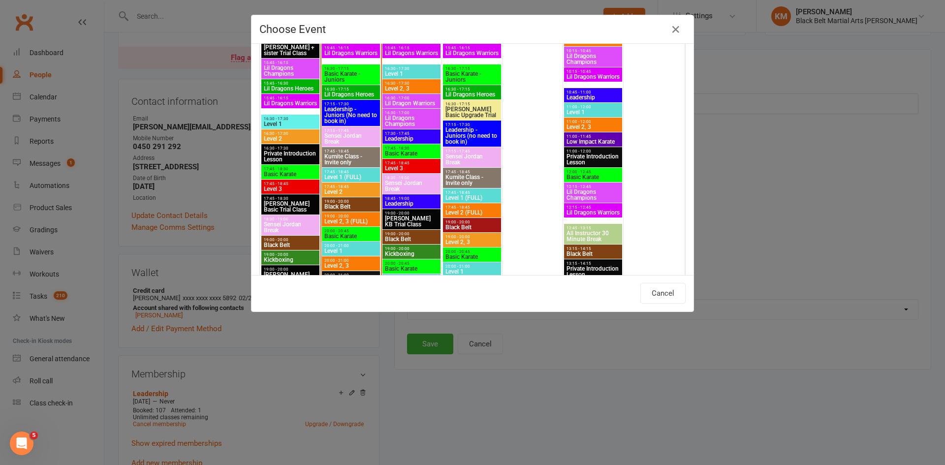
scroll to position [450, 0]
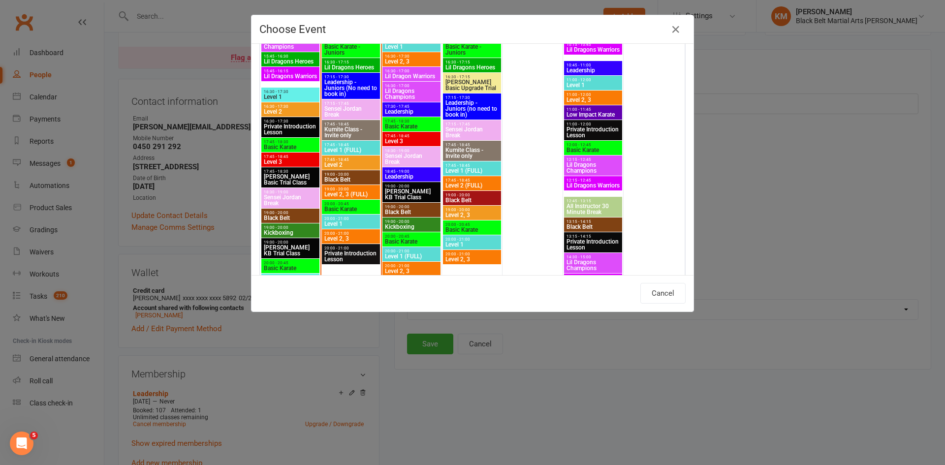
click at [350, 218] on span "20:00 - 21:00" at bounding box center [351, 218] width 54 height 4
type input "Level 1 - Oct 14, 2025 8:00:00 PM"
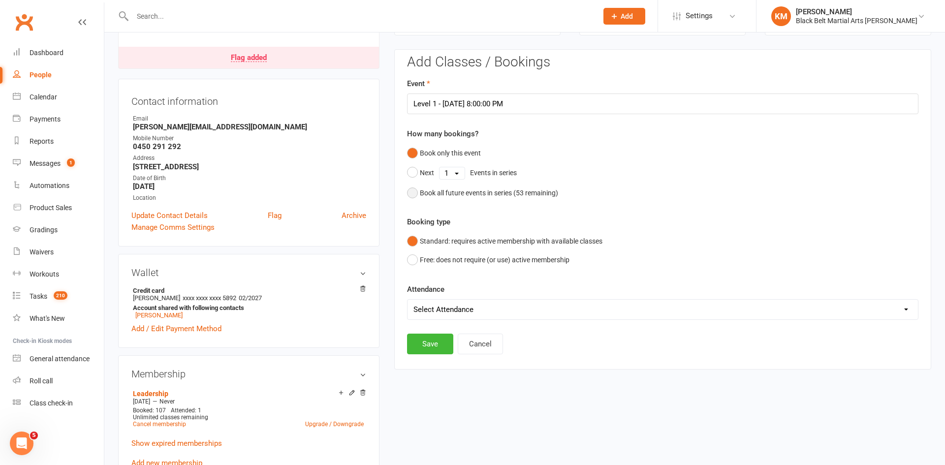
click at [432, 189] on div "Book all future events in series ( 53 remaining)" at bounding box center [489, 192] width 138 height 11
click at [428, 293] on button "Save" at bounding box center [430, 293] width 46 height 21
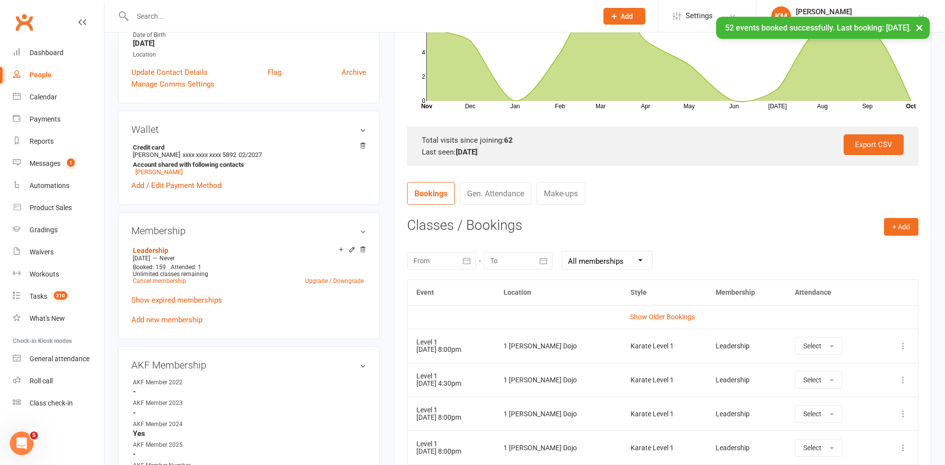
scroll to position [0, 0]
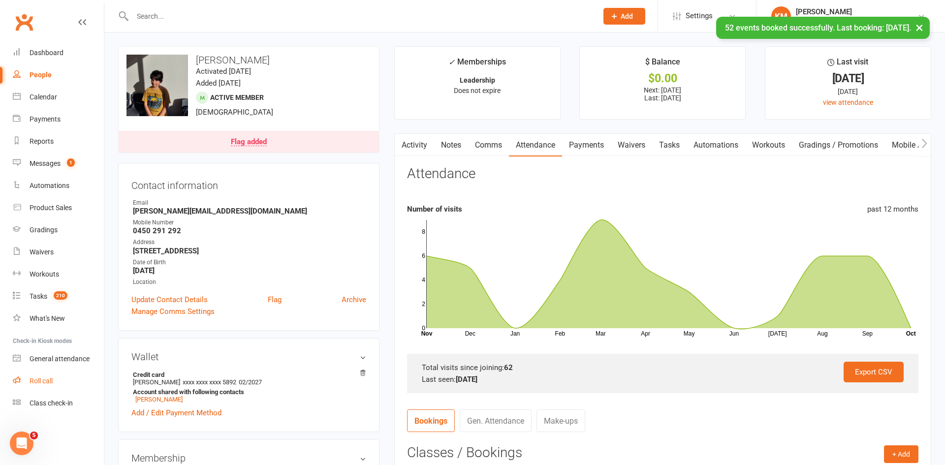
click at [37, 391] on link "Roll call" at bounding box center [58, 381] width 91 height 22
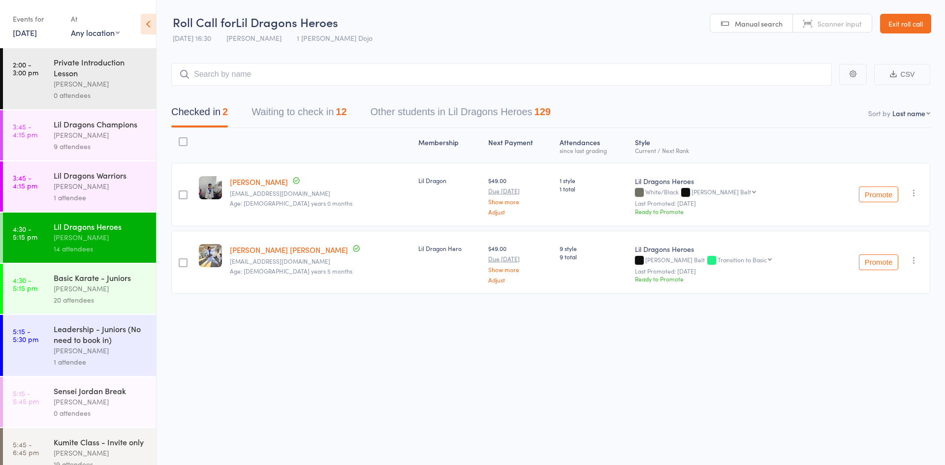
click at [291, 113] on button "Waiting to check in 12" at bounding box center [298, 114] width 95 height 26
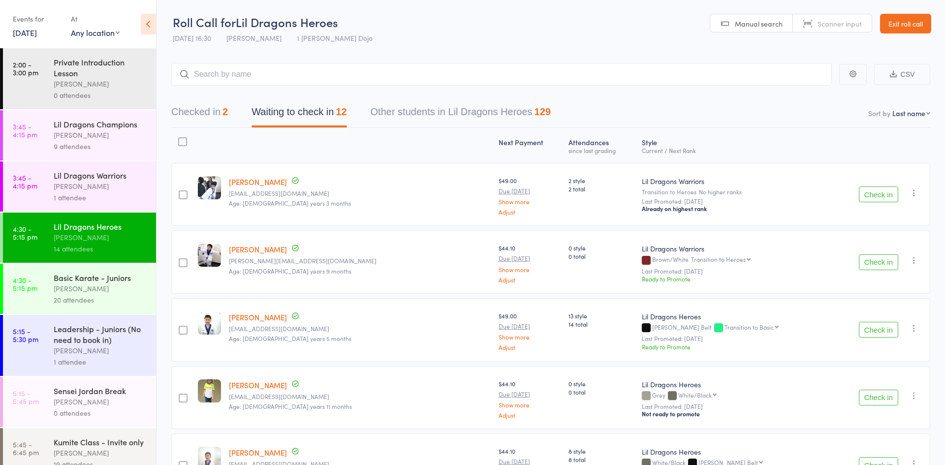
click at [868, 263] on button "Check in" at bounding box center [878, 262] width 39 height 16
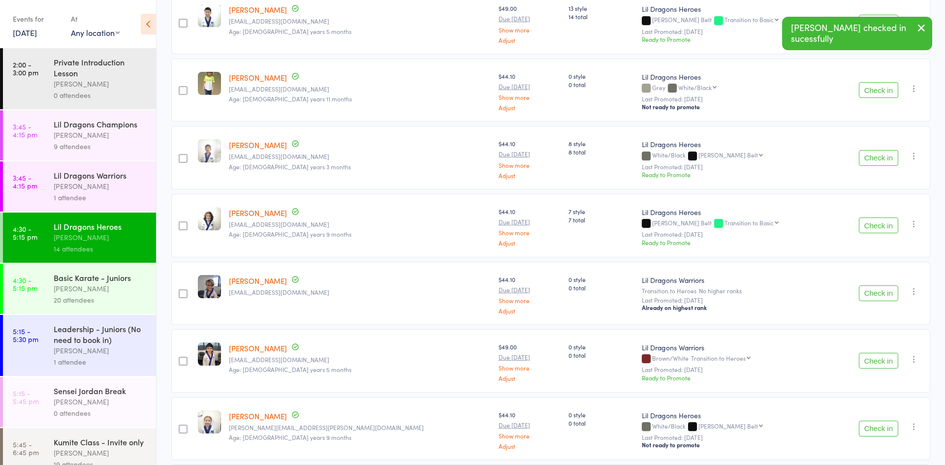
scroll to position [240, 0]
click at [876, 359] on button "Check in" at bounding box center [878, 360] width 39 height 16
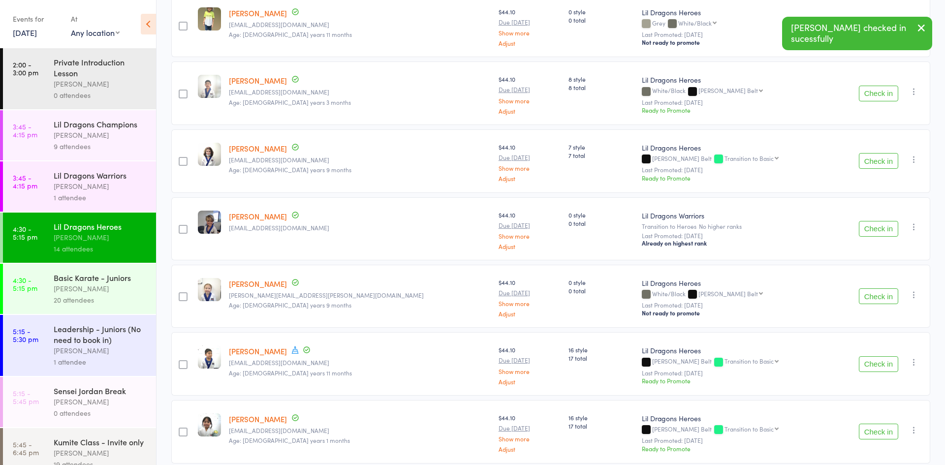
scroll to position [311, 0]
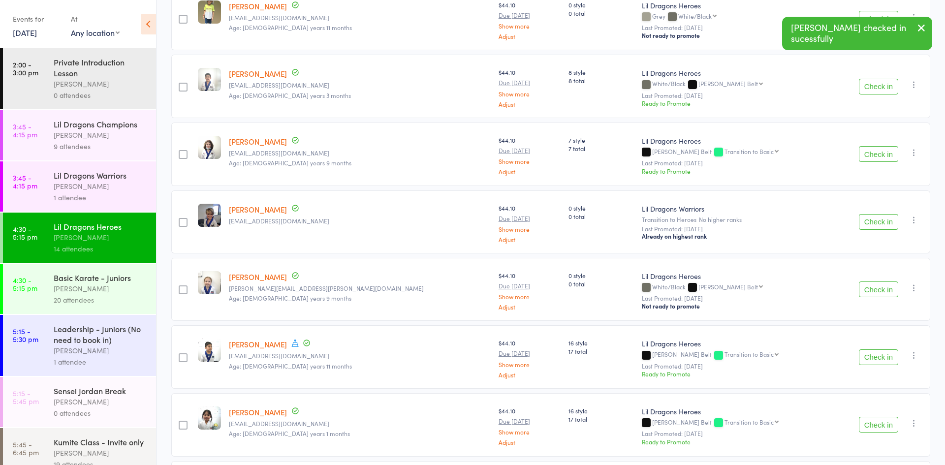
click at [863, 293] on button "Check in" at bounding box center [878, 289] width 39 height 16
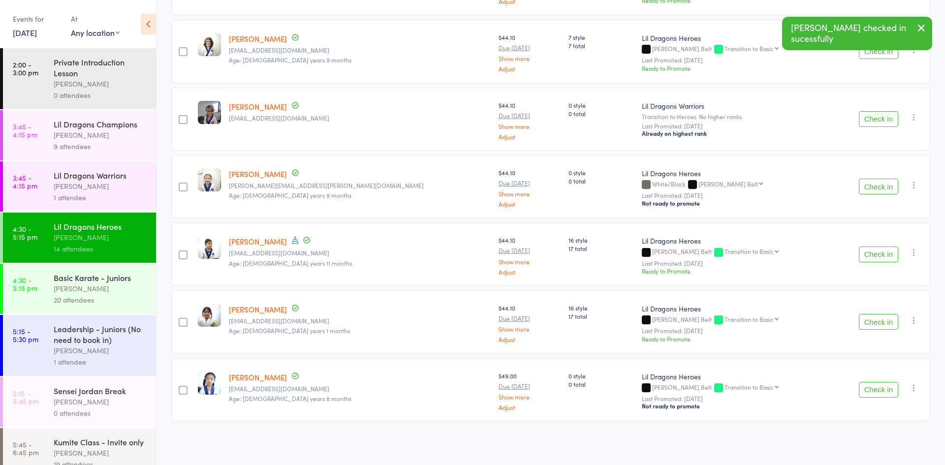
scroll to position [347, 0]
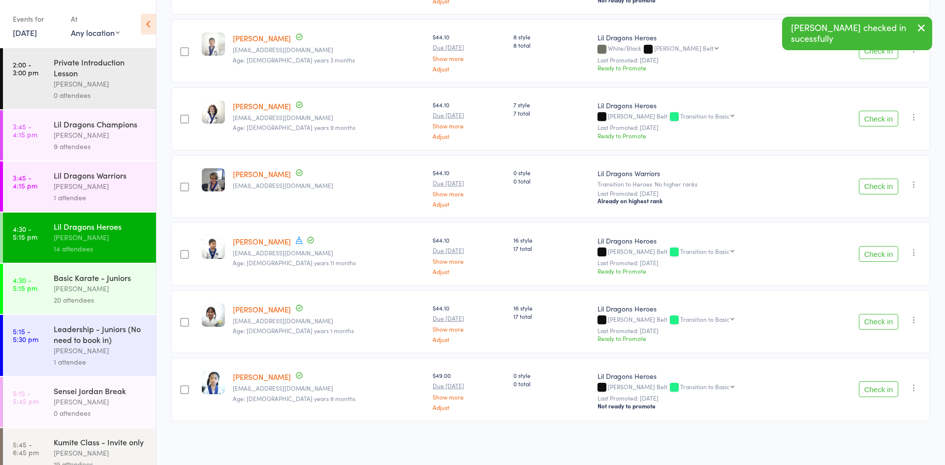
click at [93, 290] on div "[PERSON_NAME]" at bounding box center [101, 288] width 94 height 11
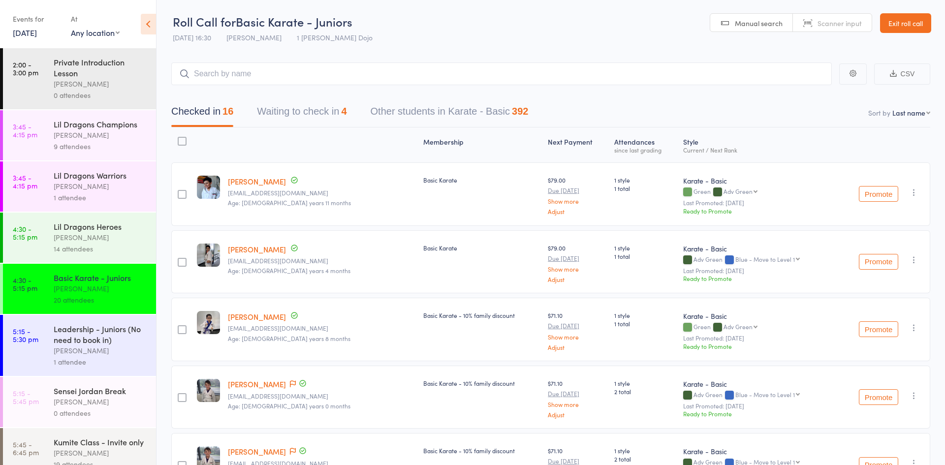
click at [317, 103] on button "Waiting to check in 4" at bounding box center [302, 114] width 90 height 26
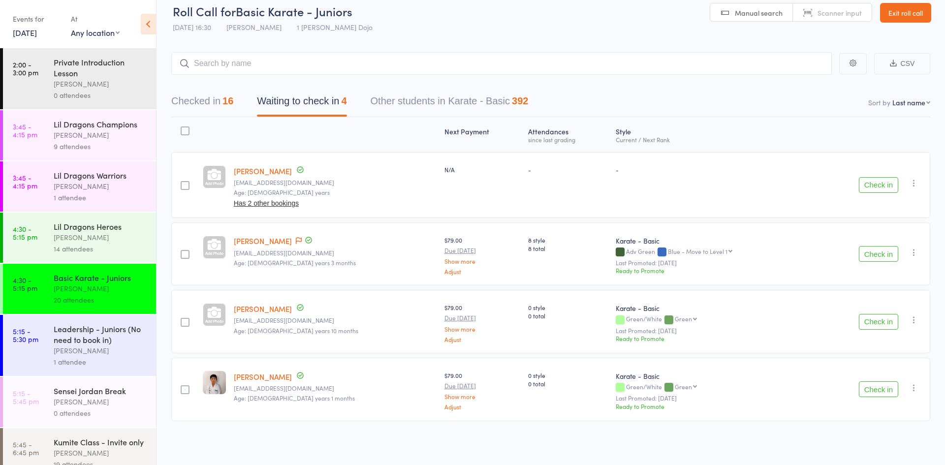
scroll to position [0, 0]
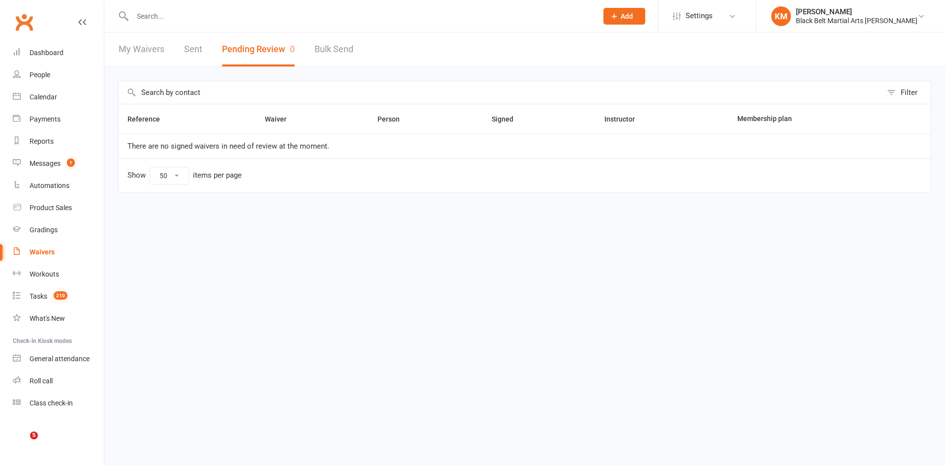
select select "50"
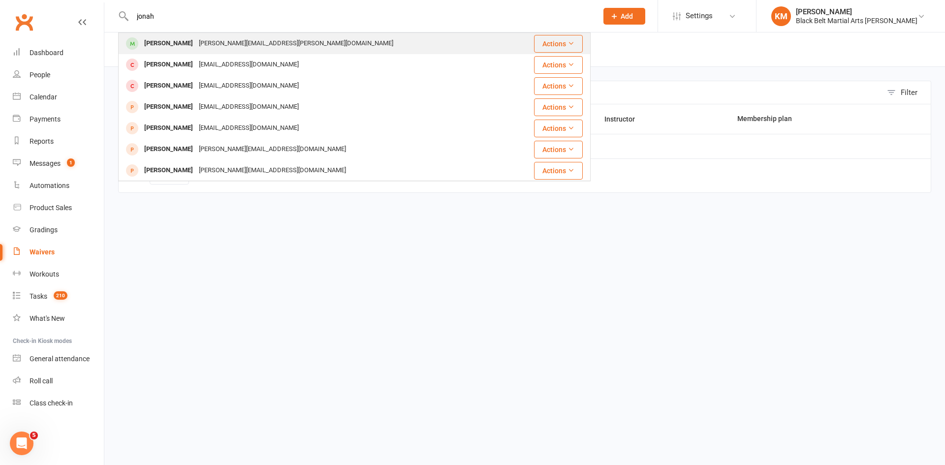
type input "jonah"
click at [205, 48] on div "[PERSON_NAME][EMAIL_ADDRESS][PERSON_NAME][DOMAIN_NAME]" at bounding box center [296, 43] width 200 height 14
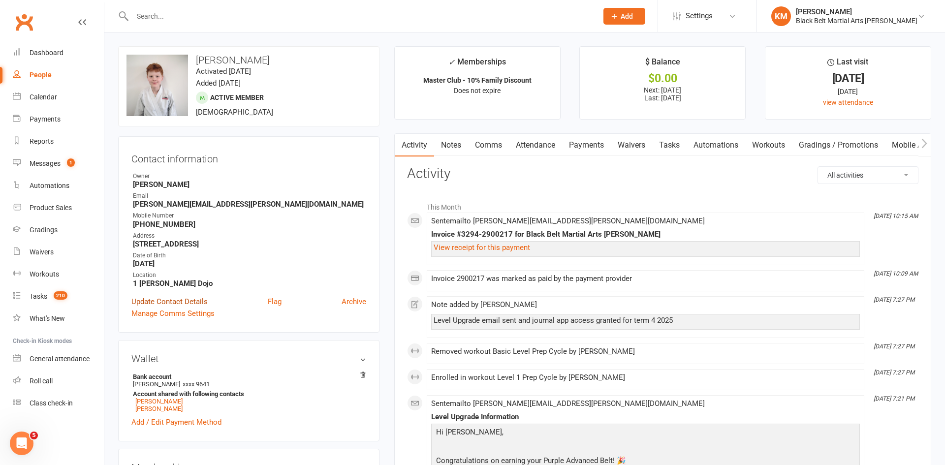
click at [179, 302] on link "Update Contact Details" at bounding box center [169, 302] width 76 height 12
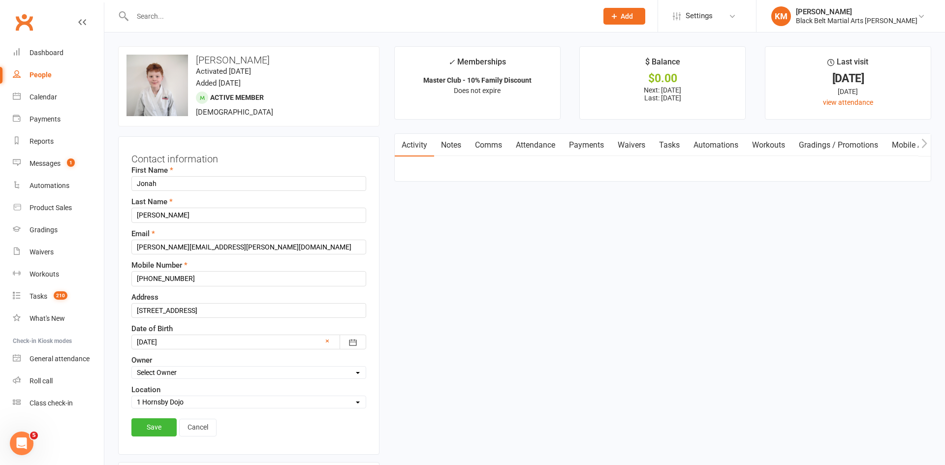
scroll to position [46, 0]
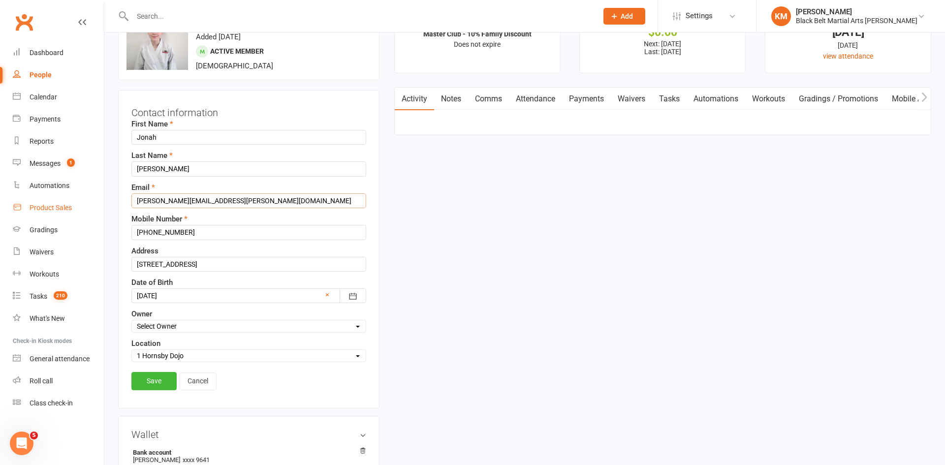
drag, startPoint x: 235, startPoint y: 202, endPoint x: 37, endPoint y: 198, distance: 197.8
type input "[EMAIL_ADDRESS][DOMAIN_NAME]"
click at [158, 386] on link "Save" at bounding box center [153, 381] width 45 height 18
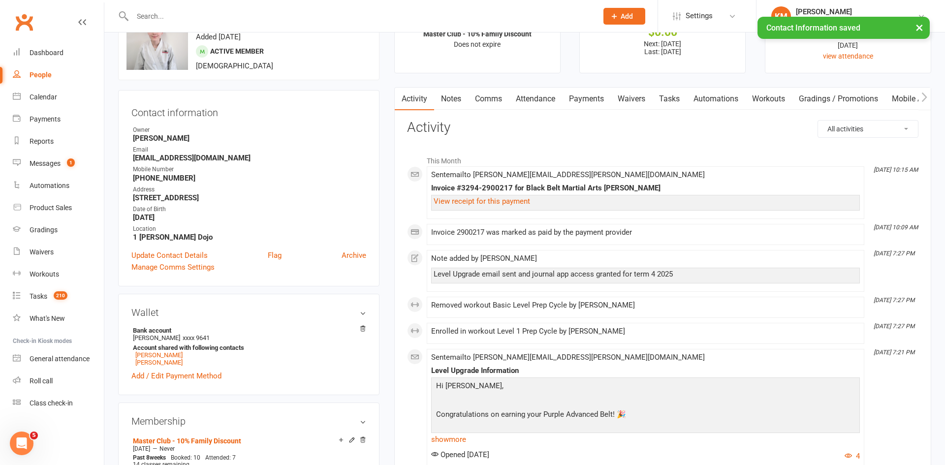
click at [908, 97] on link "Mobile App" at bounding box center [911, 99] width 53 height 23
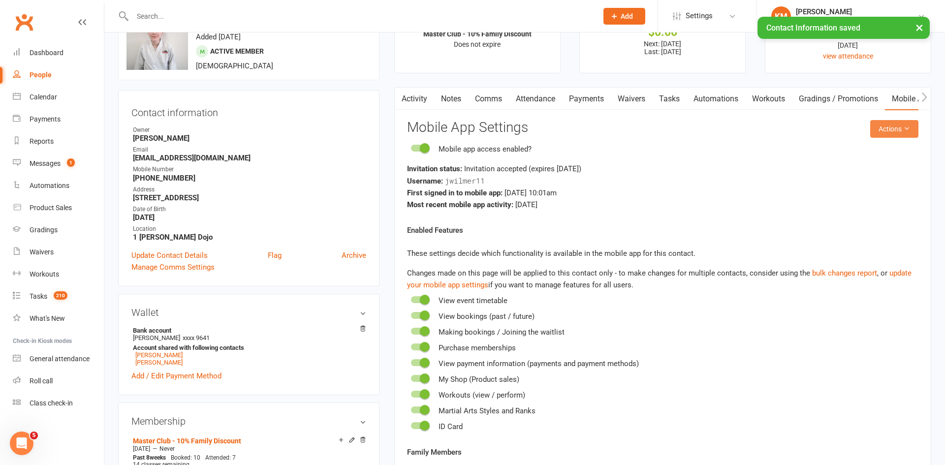
click at [896, 136] on button "Actions" at bounding box center [894, 129] width 48 height 18
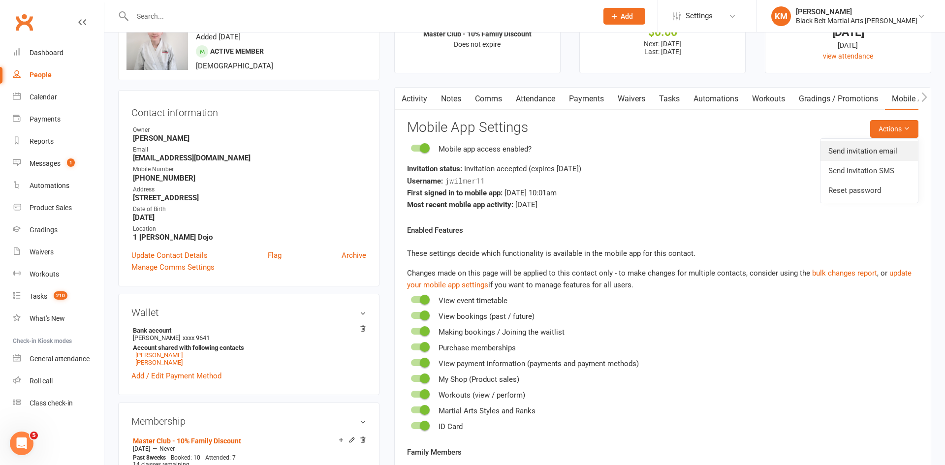
click at [890, 150] on link "Send invitation email" at bounding box center [868, 151] width 97 height 20
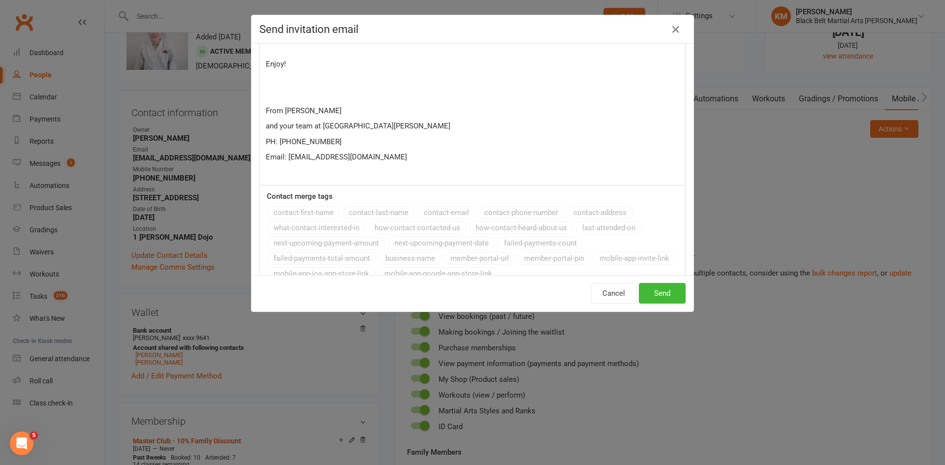
scroll to position [664, 0]
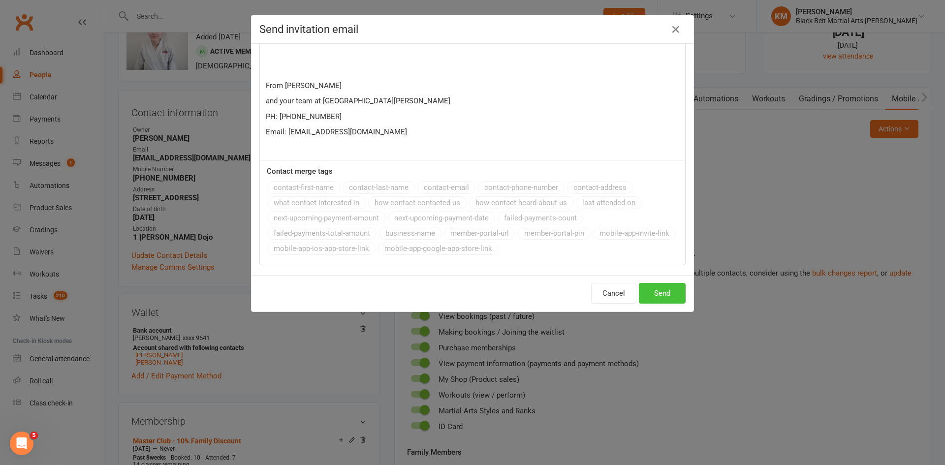
click at [670, 286] on button "Send" at bounding box center [662, 293] width 47 height 21
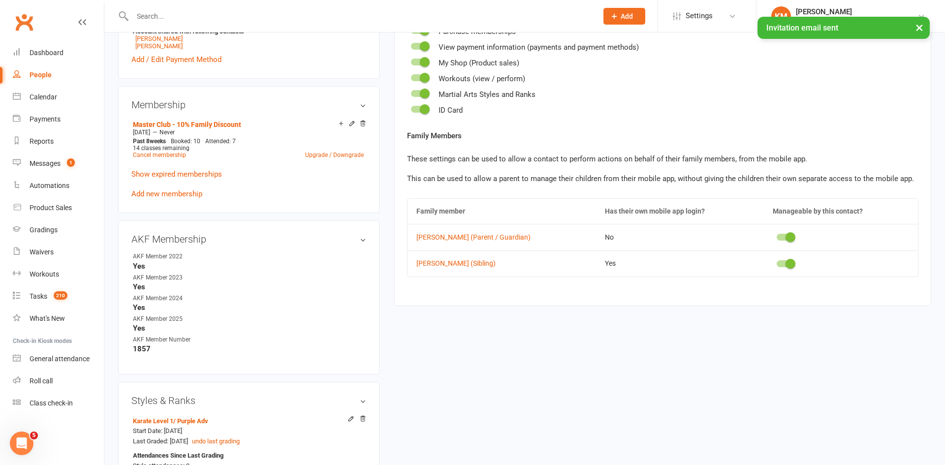
scroll to position [0, 0]
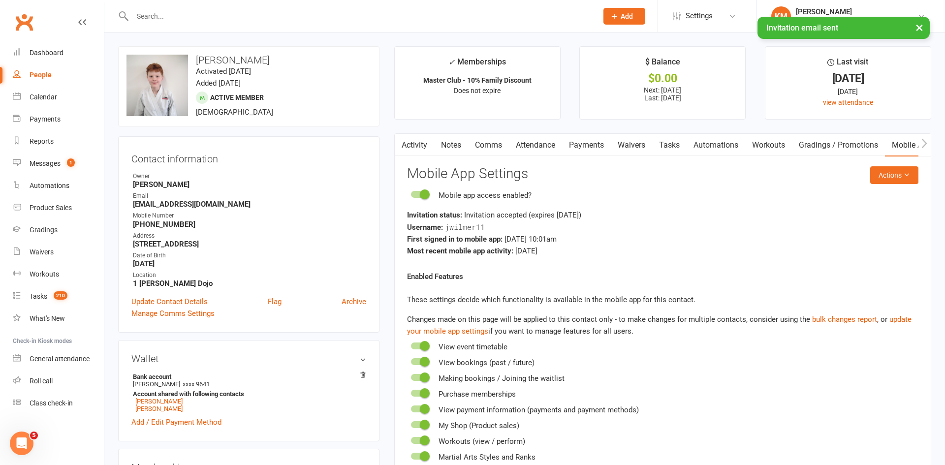
click at [420, 148] on link "Activity" at bounding box center [414, 145] width 39 height 23
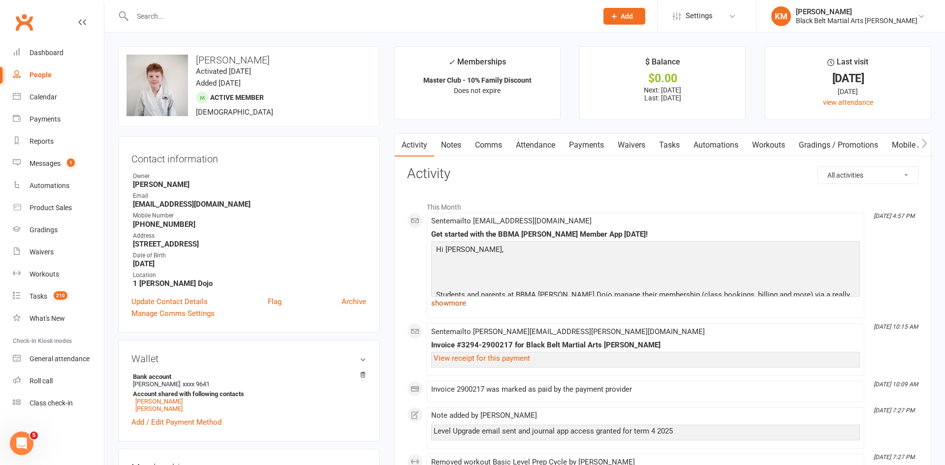
click at [455, 302] on link "show more" at bounding box center [645, 303] width 429 height 14
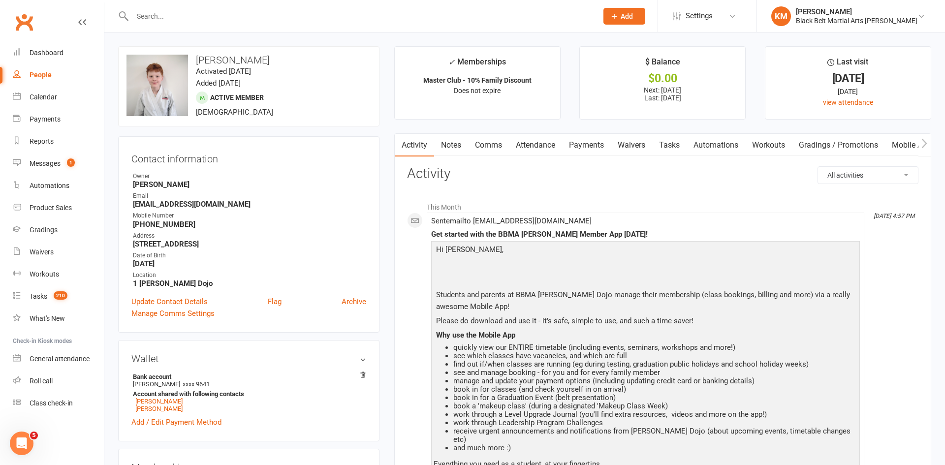
click at [166, 18] on input "text" at bounding box center [359, 16] width 461 height 14
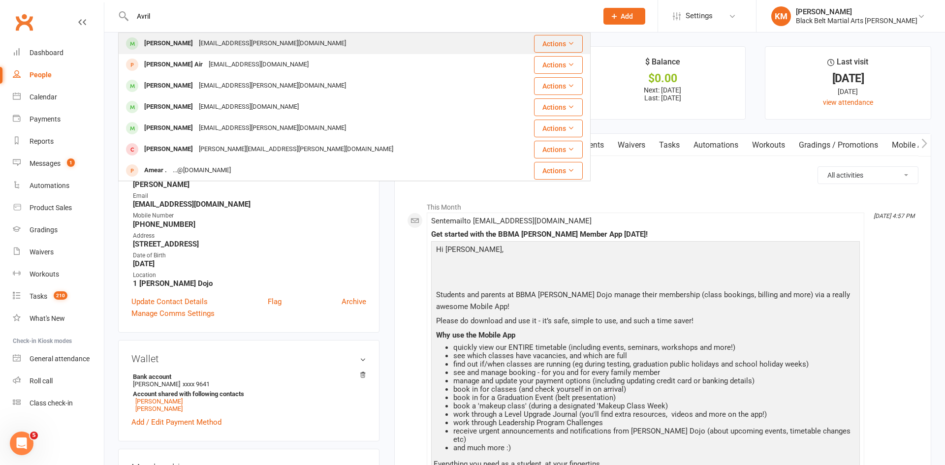
type input "Avril"
click at [171, 36] on div "Avril Thompson" at bounding box center [168, 43] width 55 height 14
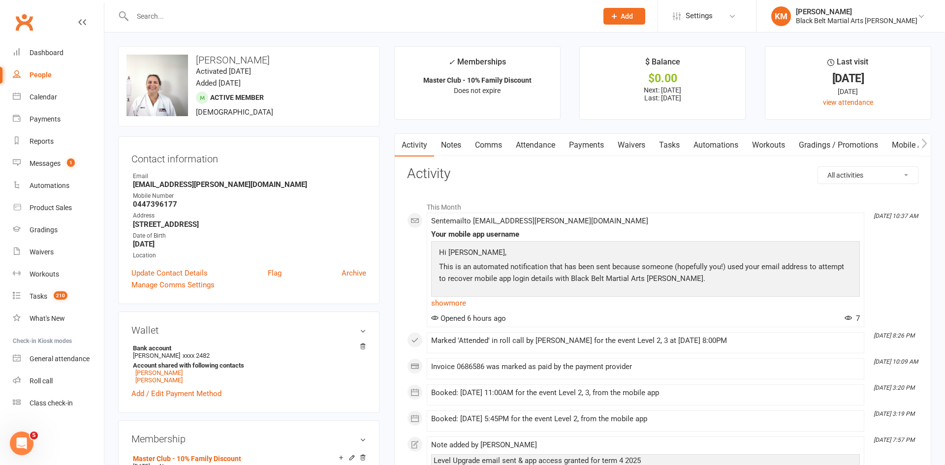
click at [452, 149] on link "Notes" at bounding box center [451, 145] width 34 height 23
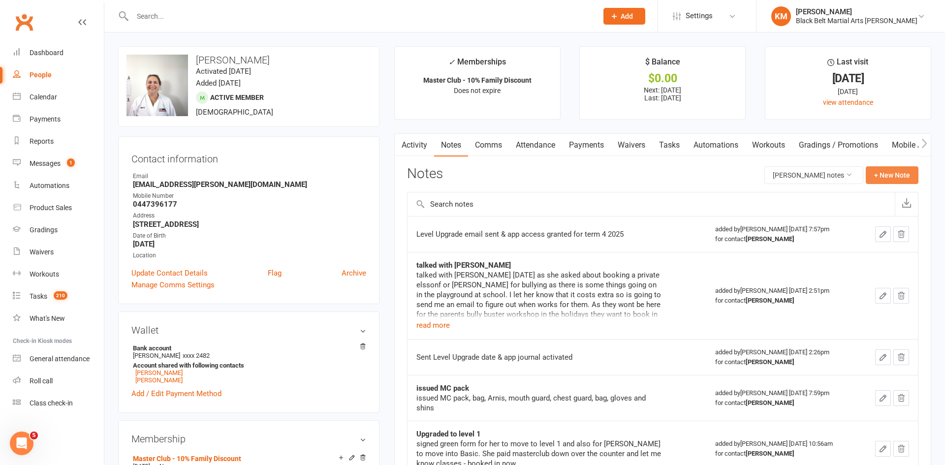
click at [891, 179] on button "+ New Note" at bounding box center [891, 175] width 53 height 18
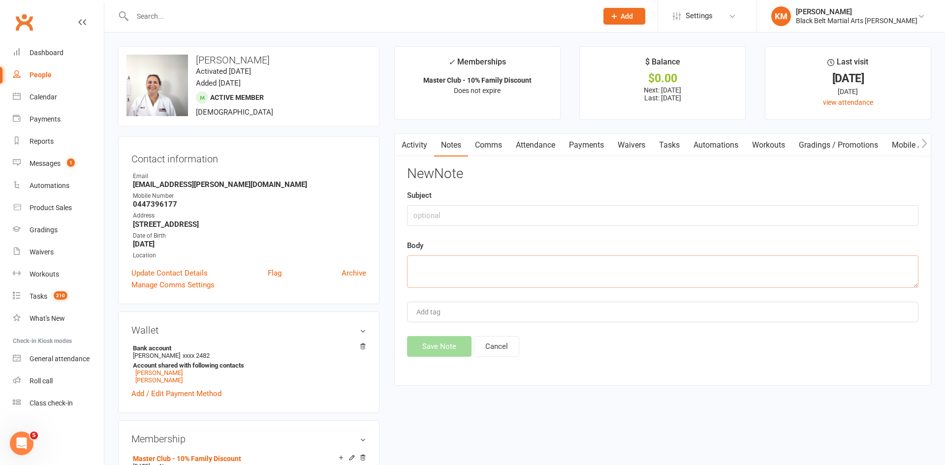
click at [598, 286] on textarea at bounding box center [662, 271] width 511 height 32
paste textarea "Avril Thompson (MacCap) 4:28 PM (29 minutes ago) to me Hi Kathryn We have commi…"
type textarea "Avril Thompson (MacCap) 4:28 PM (29 minutes ago) to me Hi Kathryn We have commi…"
click at [482, 216] on input "text" at bounding box center [662, 215] width 511 height 21
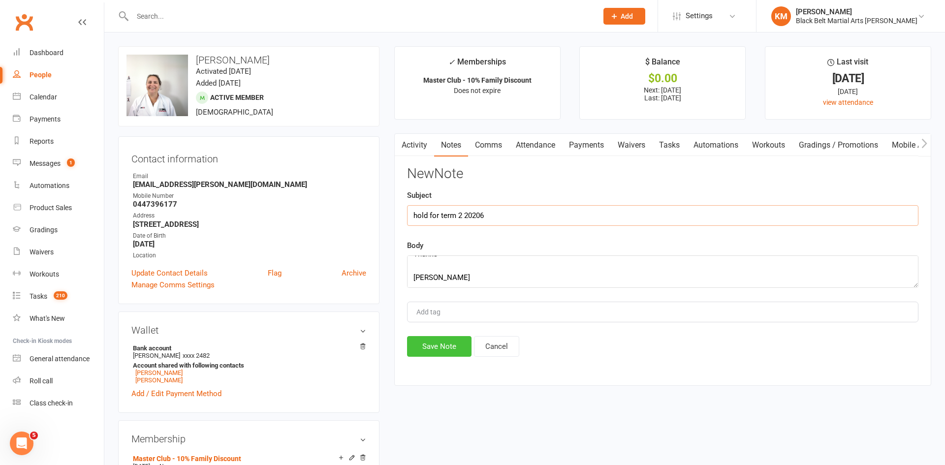
type input "hold for term 2 20206"
click at [437, 348] on button "Save Note" at bounding box center [439, 346] width 64 height 21
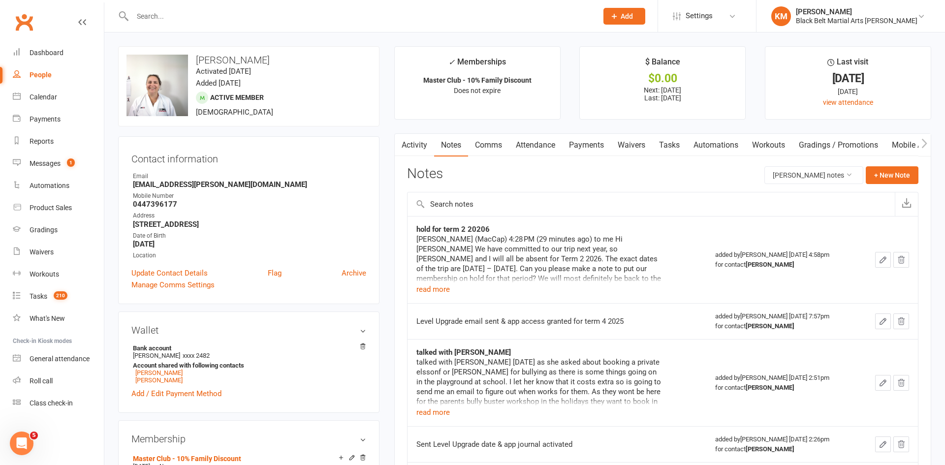
click at [247, 10] on input "text" at bounding box center [359, 16] width 461 height 14
click at [42, 93] on div "Calendar" at bounding box center [44, 97] width 28 height 8
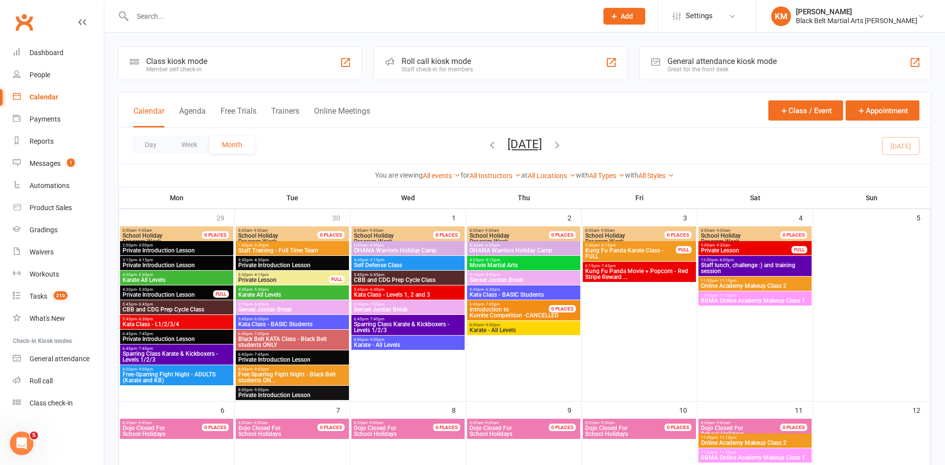
click at [150, 11] on input "text" at bounding box center [359, 16] width 461 height 14
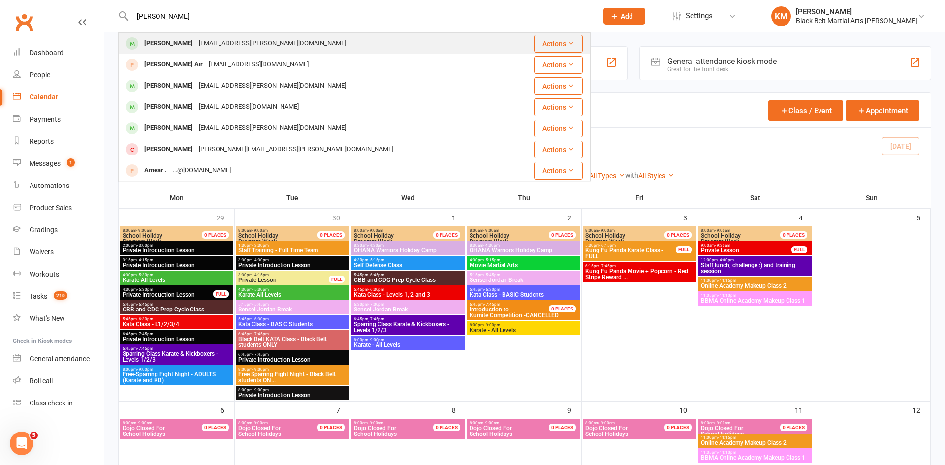
type input "avril thom"
click at [152, 50] on div "Avril Thompson" at bounding box center [168, 43] width 55 height 14
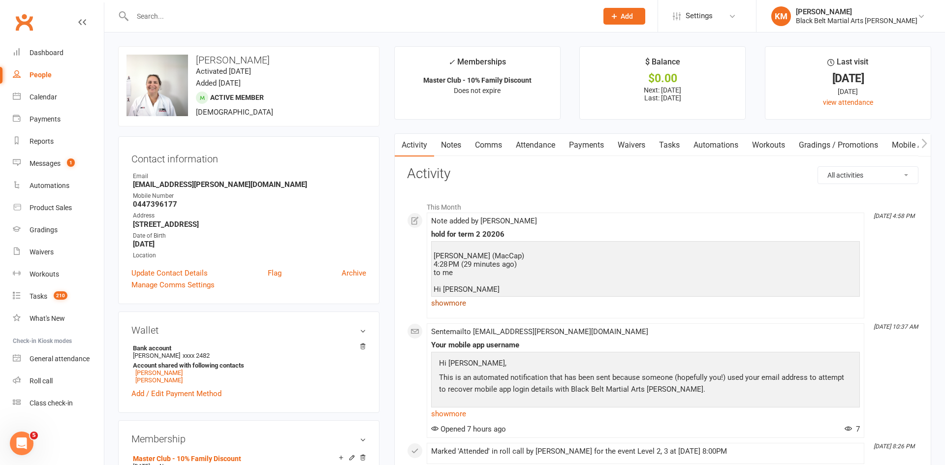
click at [457, 304] on link "show more" at bounding box center [645, 303] width 429 height 14
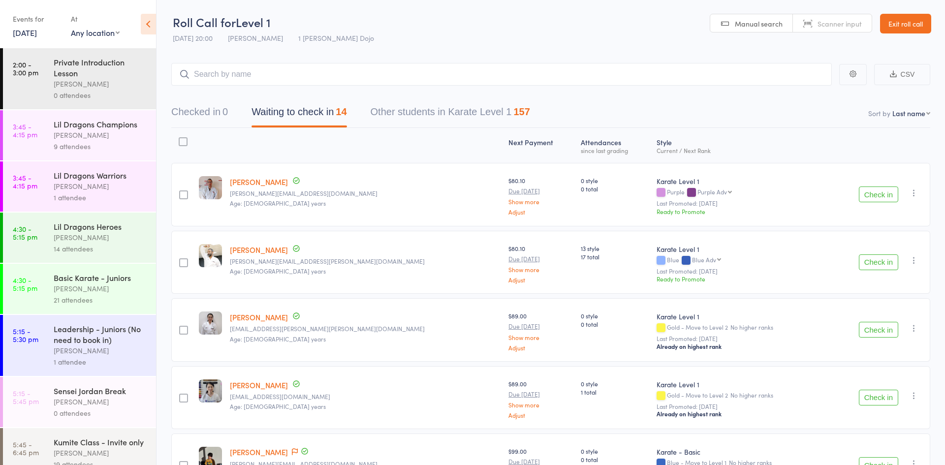
click at [79, 279] on div "Basic Karate - Juniors" at bounding box center [101, 277] width 94 height 11
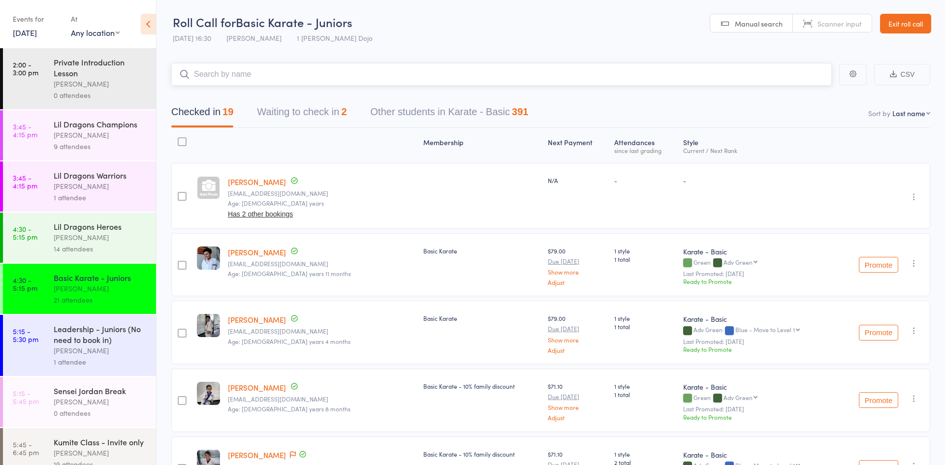
click at [312, 116] on button "Waiting to check in 2" at bounding box center [302, 114] width 90 height 26
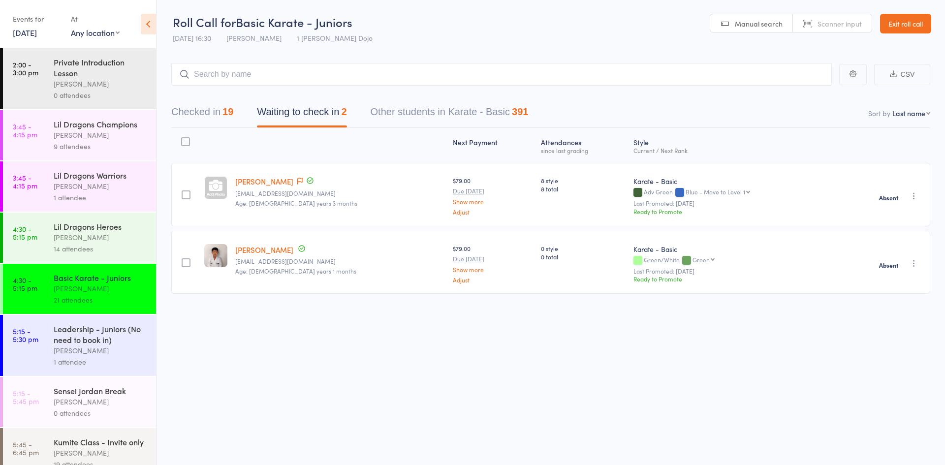
click at [915, 198] on icon "button" at bounding box center [914, 196] width 10 height 10
click at [883, 218] on li "Check in" at bounding box center [878, 215] width 81 height 12
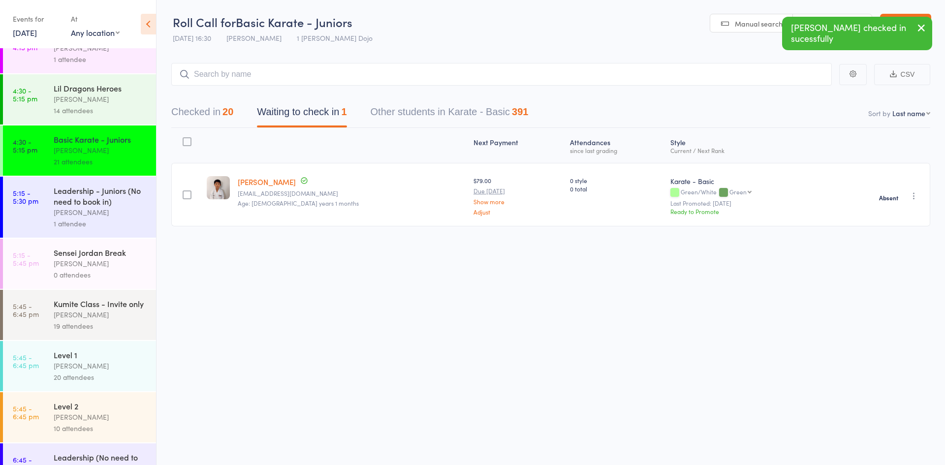
scroll to position [162, 0]
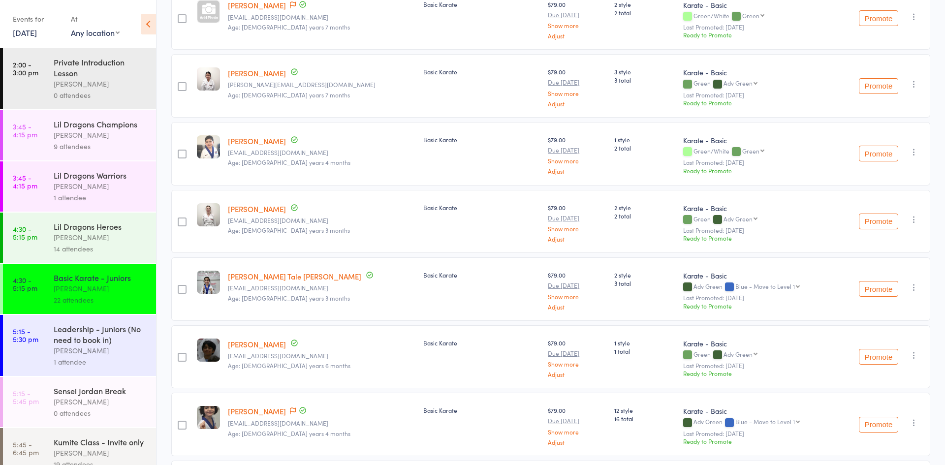
scroll to position [889, 0]
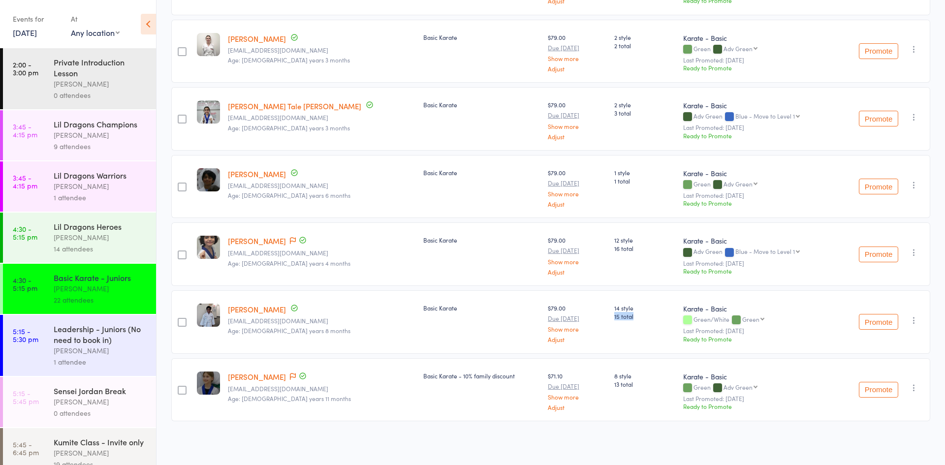
drag, startPoint x: 610, startPoint y: 318, endPoint x: 576, endPoint y: 320, distance: 34.0
click at [610, 320] on div "14 style 15 total" at bounding box center [644, 321] width 69 height 63
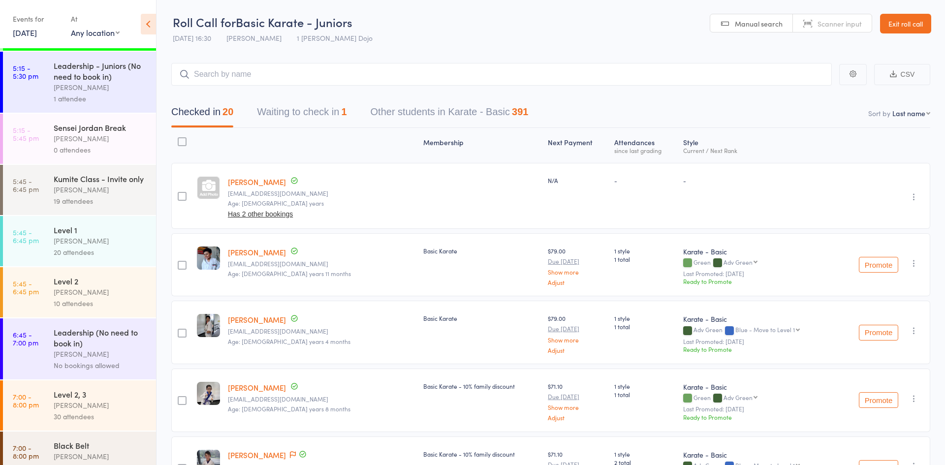
scroll to position [265, 0]
click at [75, 188] on div "[PERSON_NAME]" at bounding box center [101, 187] width 94 height 11
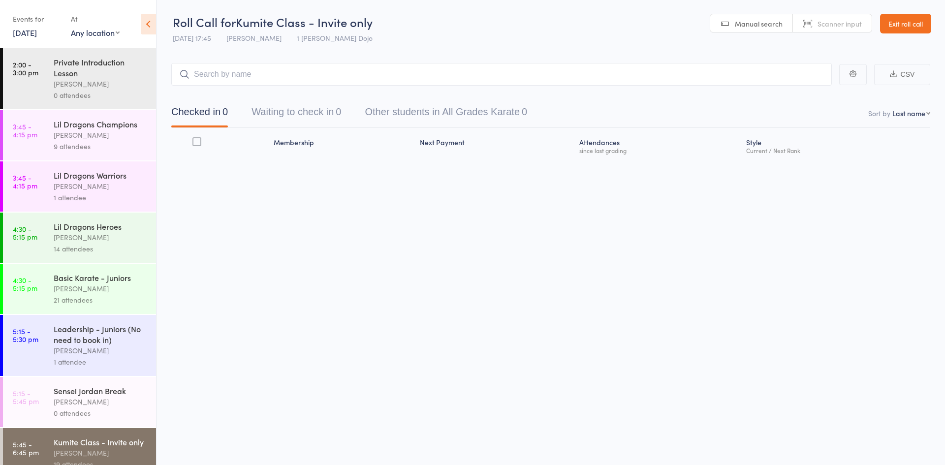
click at [303, 113] on button "Waiting to check in 0" at bounding box center [296, 114] width 90 height 26
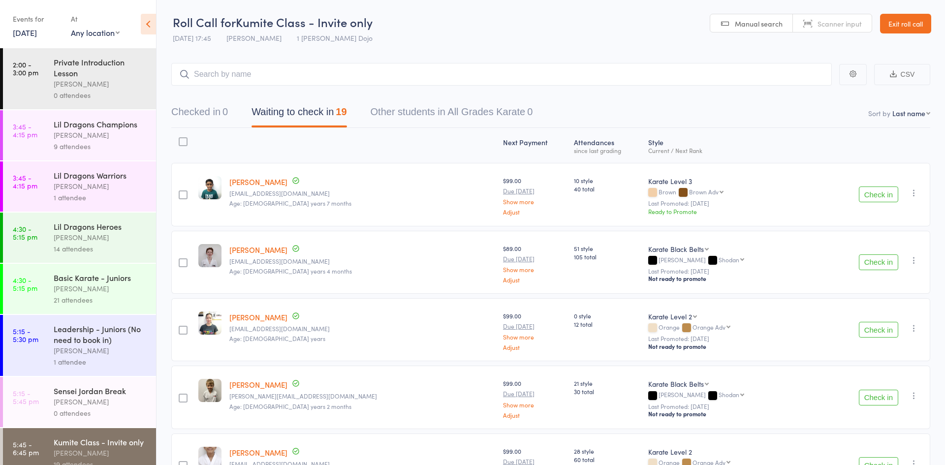
click at [878, 195] on button "Check in" at bounding box center [878, 194] width 39 height 16
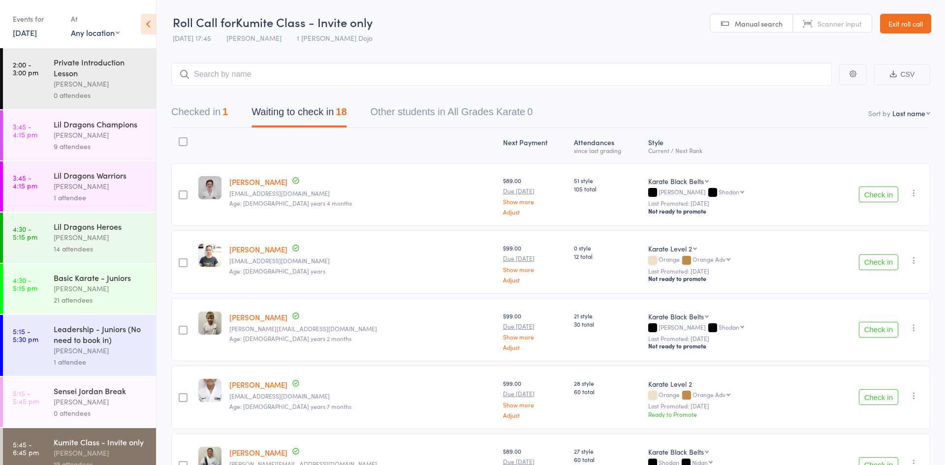
click at [878, 195] on button "Check in" at bounding box center [878, 194] width 39 height 16
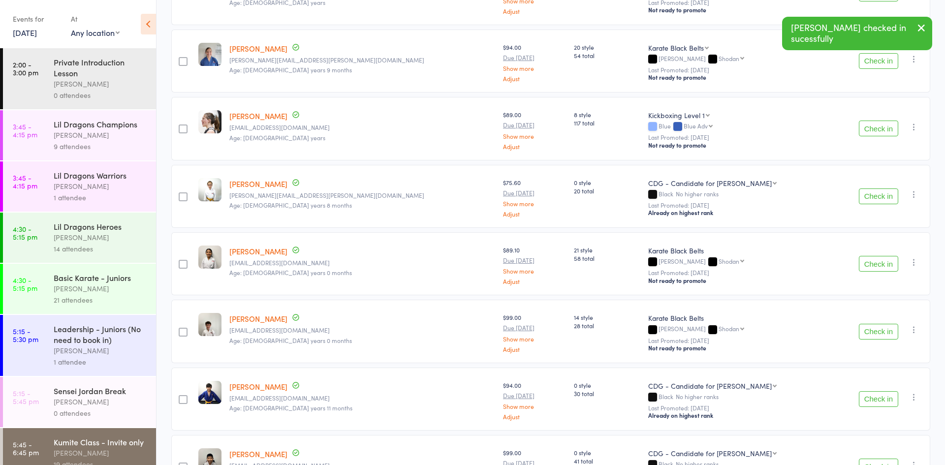
scroll to position [409, 0]
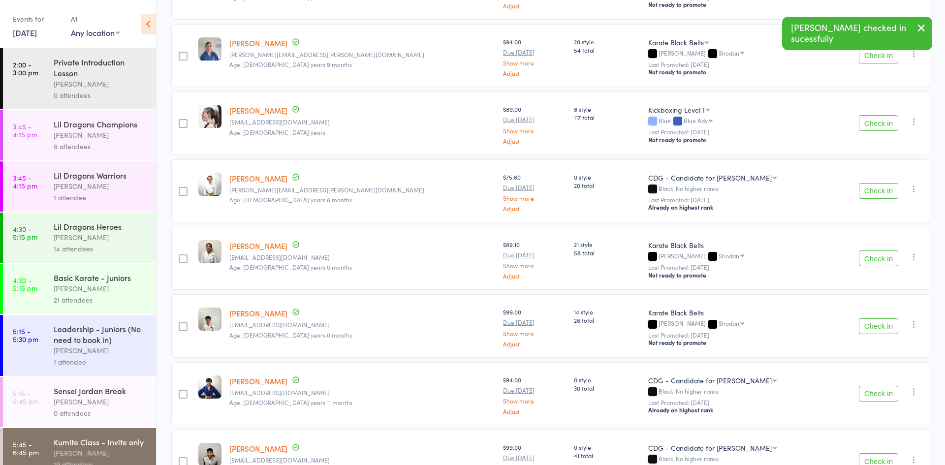
click at [875, 330] on button "Check in" at bounding box center [878, 326] width 39 height 16
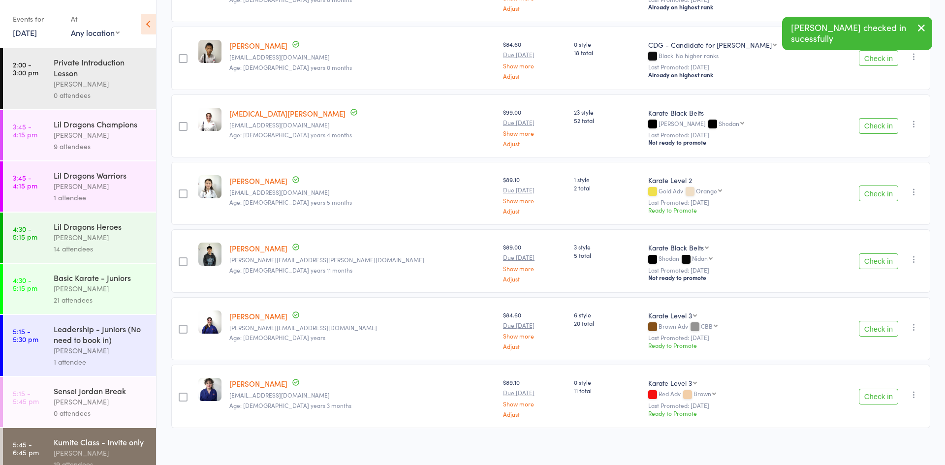
scroll to position [819, 0]
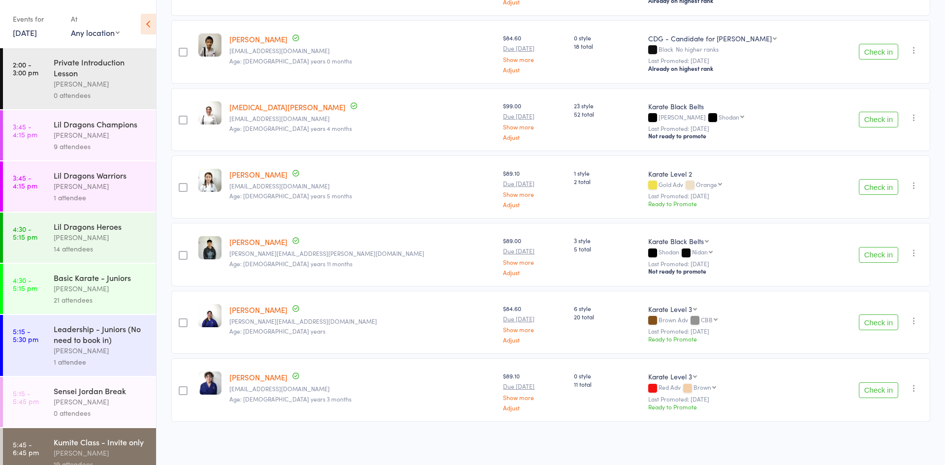
click at [879, 390] on button "Check in" at bounding box center [878, 390] width 39 height 16
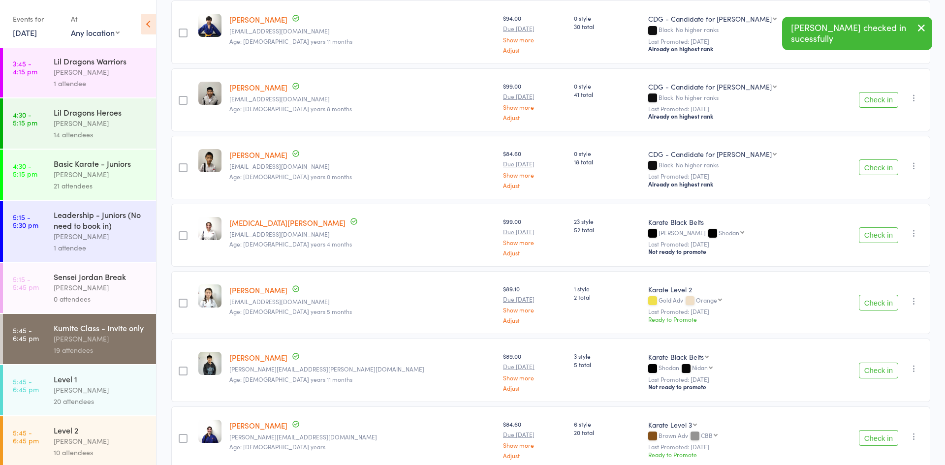
scroll to position [114, 0]
click at [72, 393] on div "[PERSON_NAME]" at bounding box center [101, 390] width 94 height 11
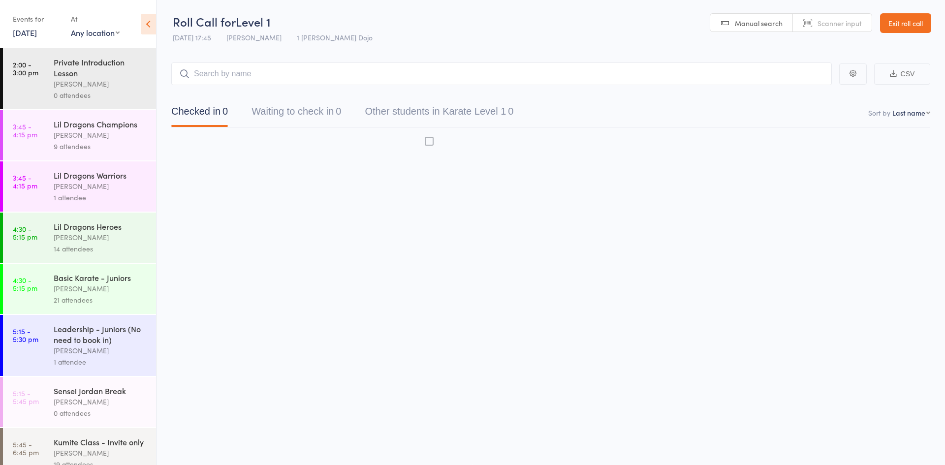
scroll to position [0, 0]
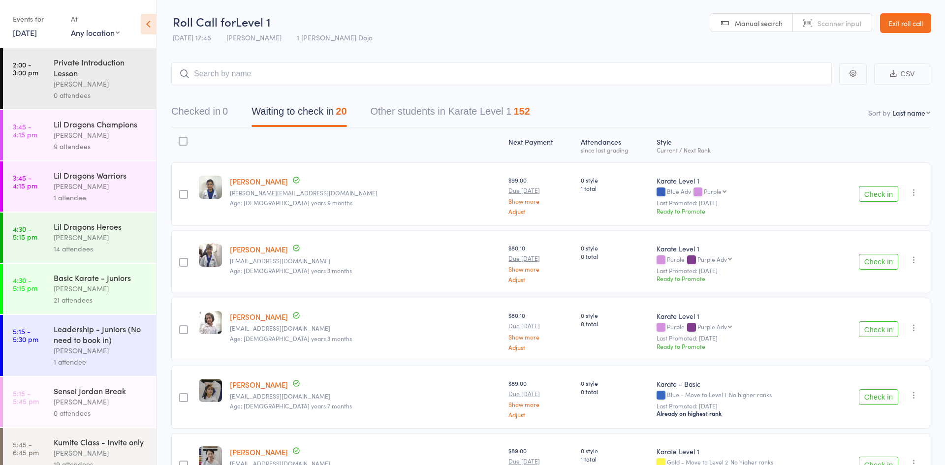
click at [313, 107] on button "Waiting to check in 20" at bounding box center [298, 114] width 95 height 26
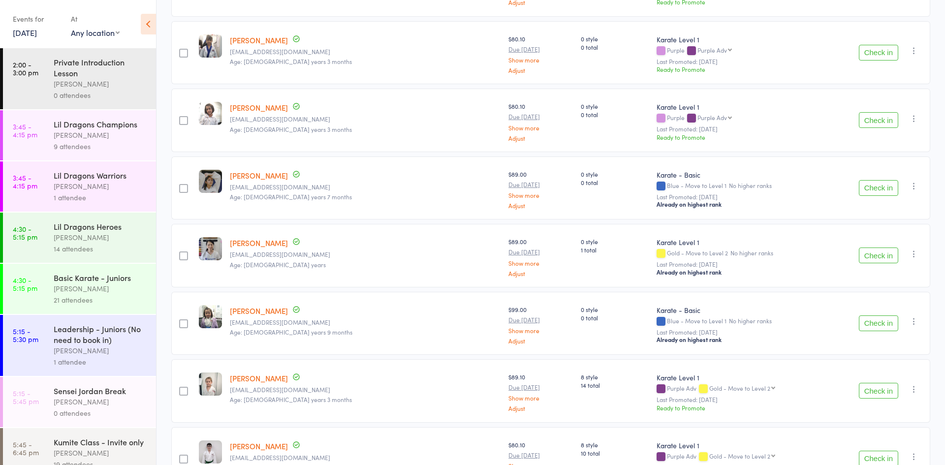
scroll to position [212, 0]
click at [870, 320] on button "Check in" at bounding box center [878, 321] width 39 height 16
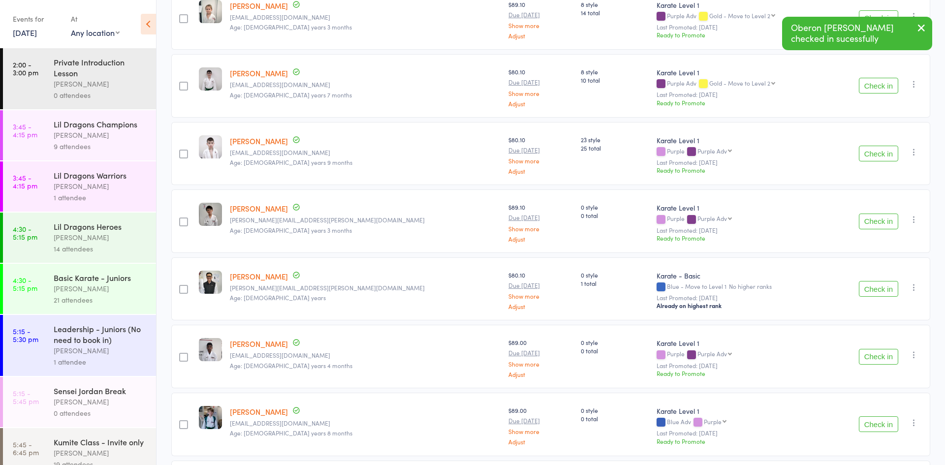
scroll to position [515, 0]
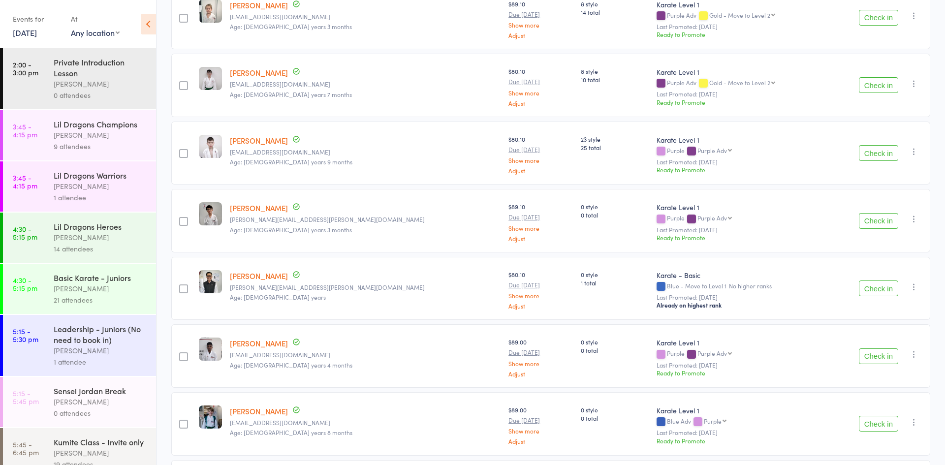
click at [877, 356] on button "Check in" at bounding box center [878, 356] width 39 height 16
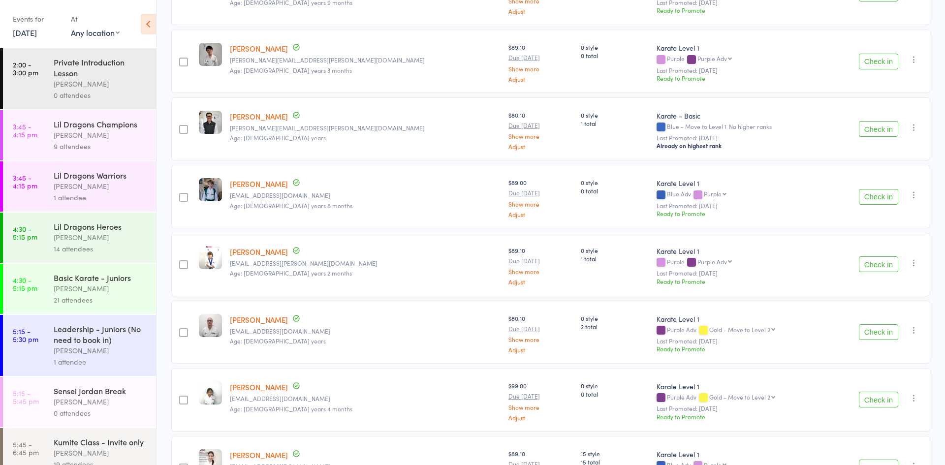
scroll to position [677, 0]
click at [871, 260] on button "Check in" at bounding box center [878, 262] width 39 height 16
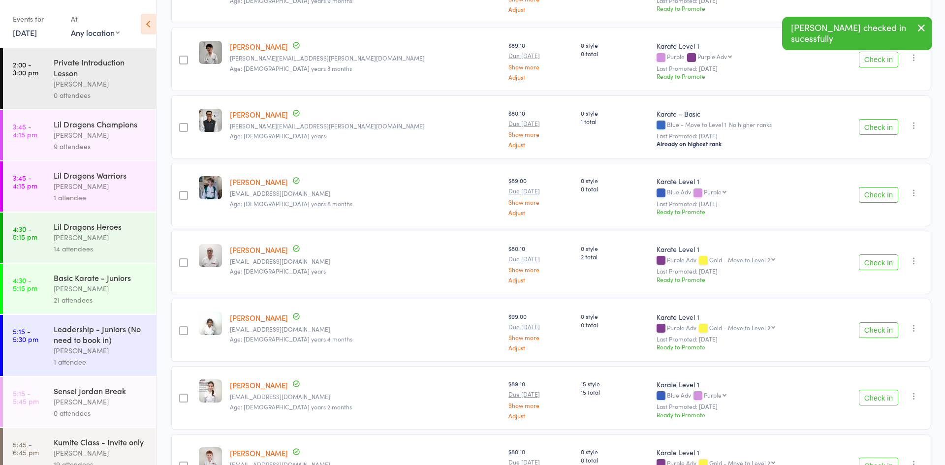
click at [871, 260] on button "Check in" at bounding box center [878, 262] width 39 height 16
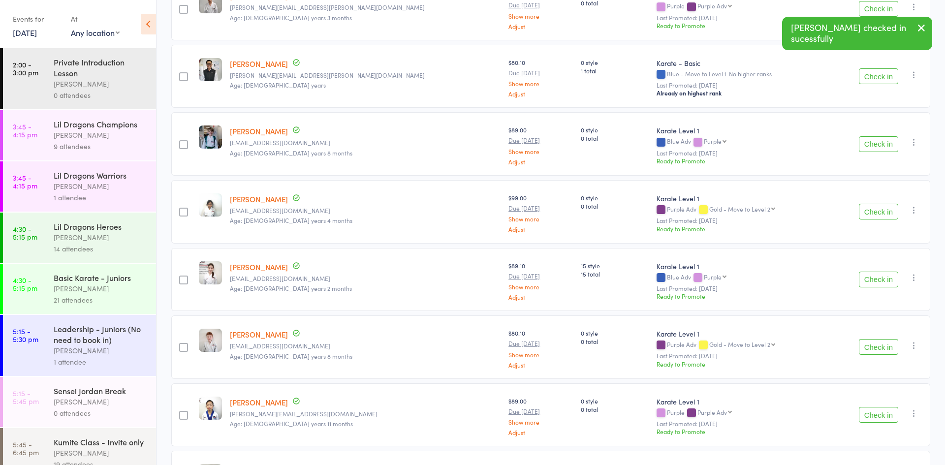
scroll to position [736, 0]
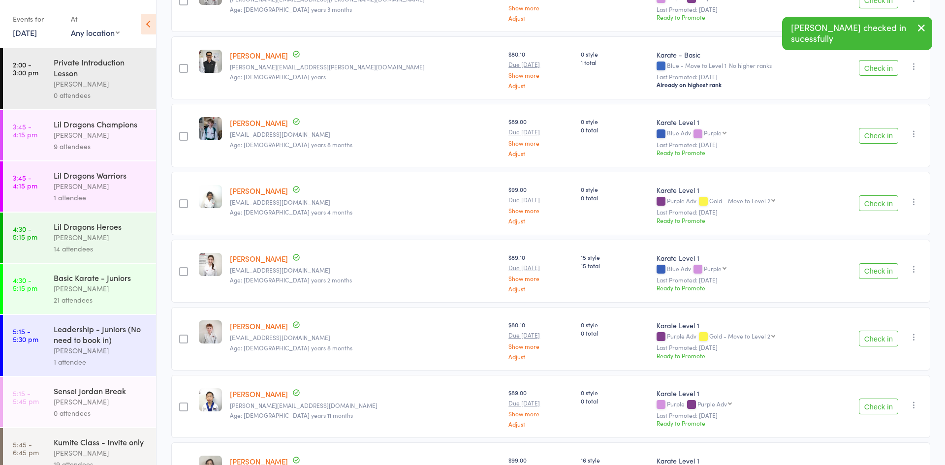
click at [870, 275] on button "Check in" at bounding box center [878, 271] width 39 height 16
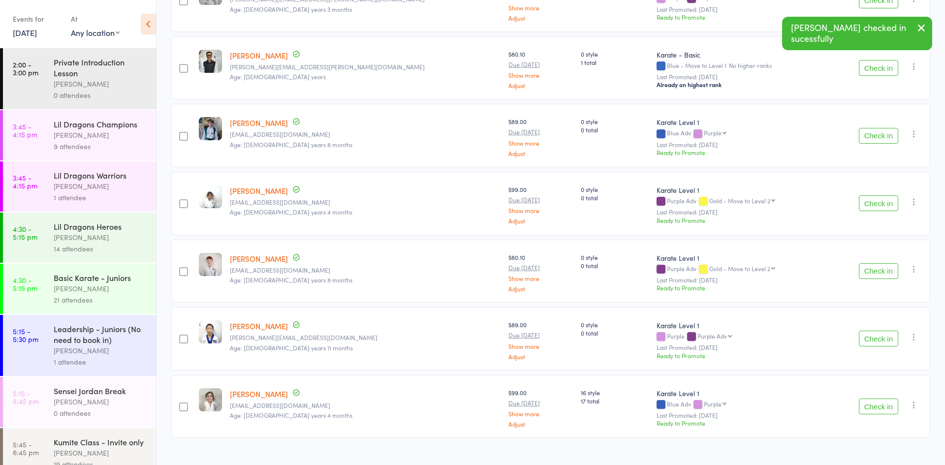
click at [870, 275] on button "Check in" at bounding box center [878, 271] width 39 height 16
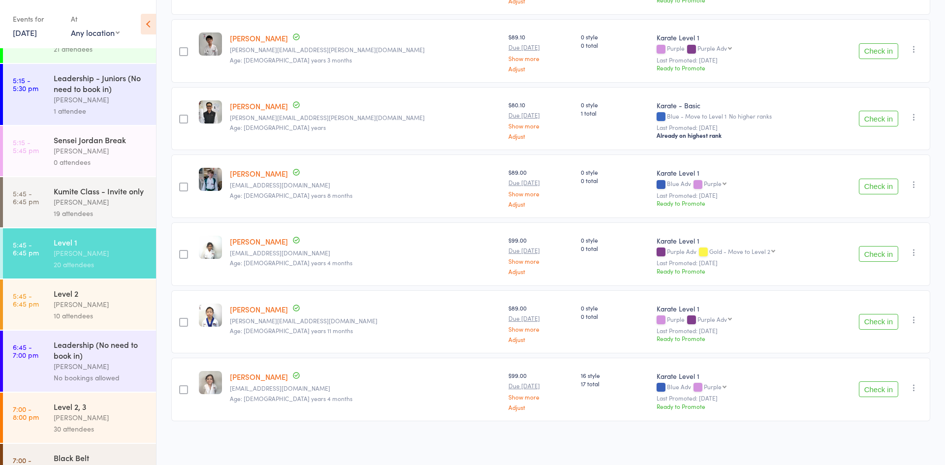
scroll to position [264, 0]
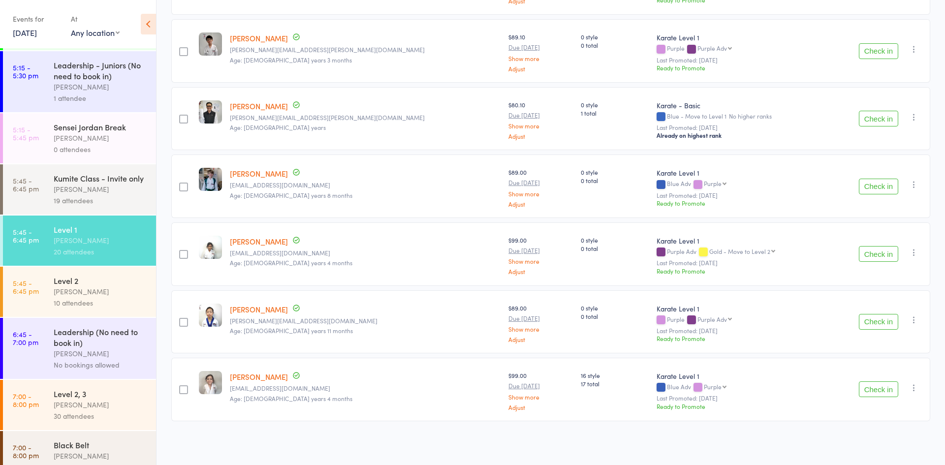
click at [114, 276] on div "Level 2" at bounding box center [101, 280] width 94 height 11
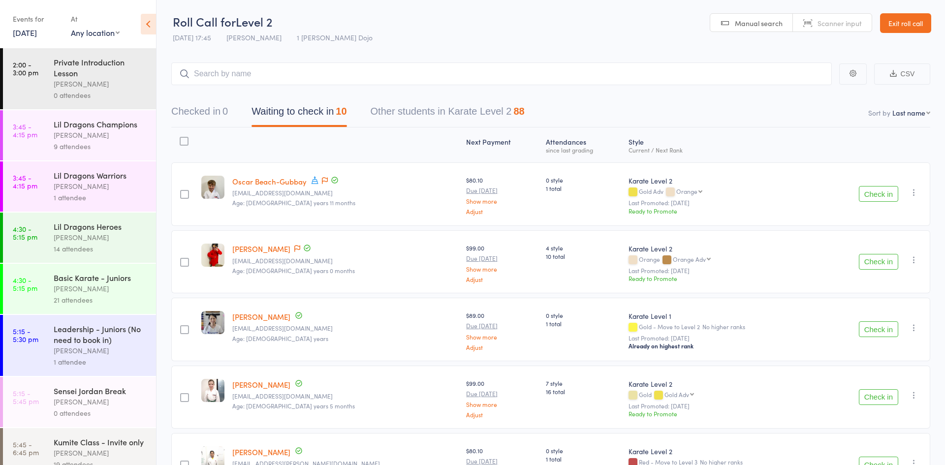
click at [882, 195] on button "Check in" at bounding box center [878, 194] width 39 height 16
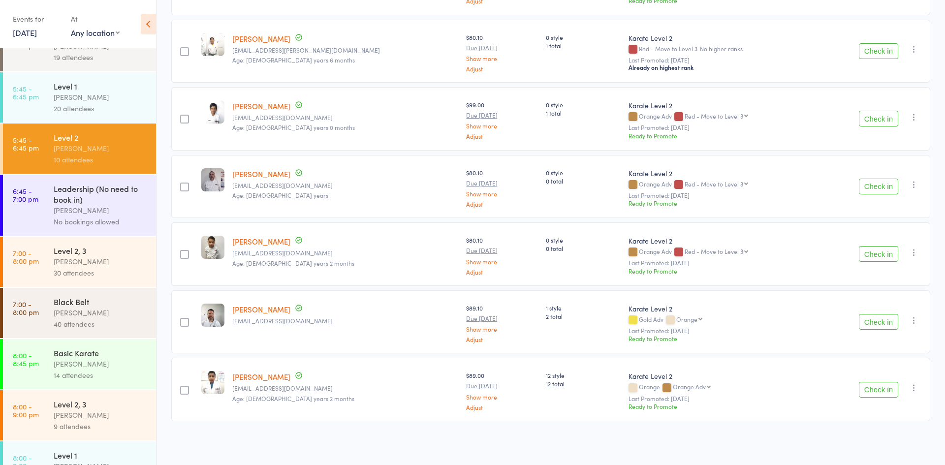
scroll to position [407, 0]
click at [863, 321] on button "Check in" at bounding box center [878, 322] width 39 height 16
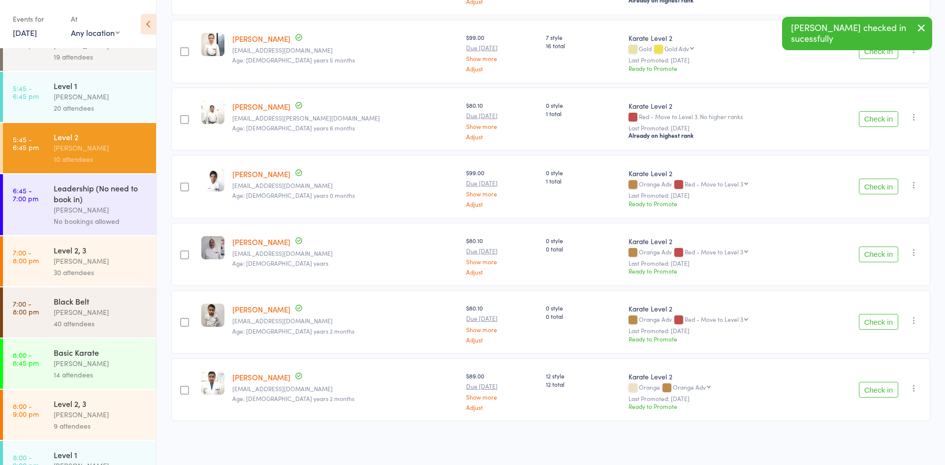
scroll to position [280, 0]
click at [93, 106] on div "20 attendees" at bounding box center [101, 107] width 94 height 11
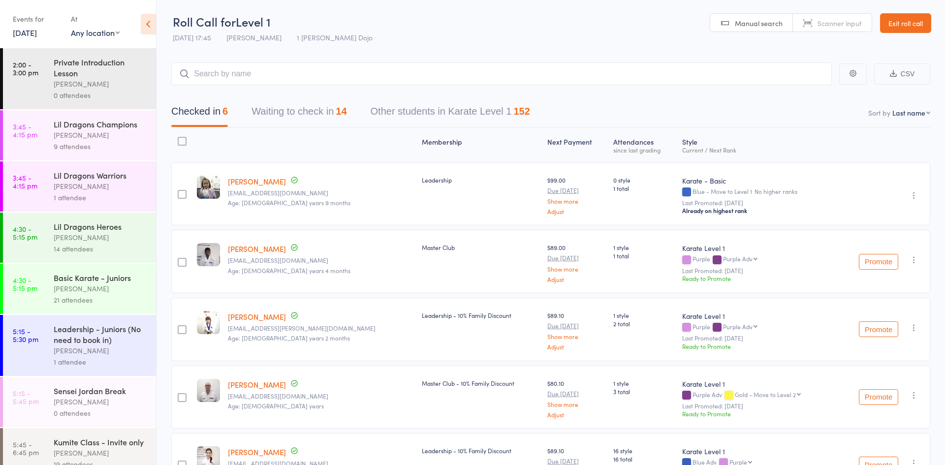
click at [301, 107] on button "Waiting to check in 14" at bounding box center [298, 114] width 95 height 26
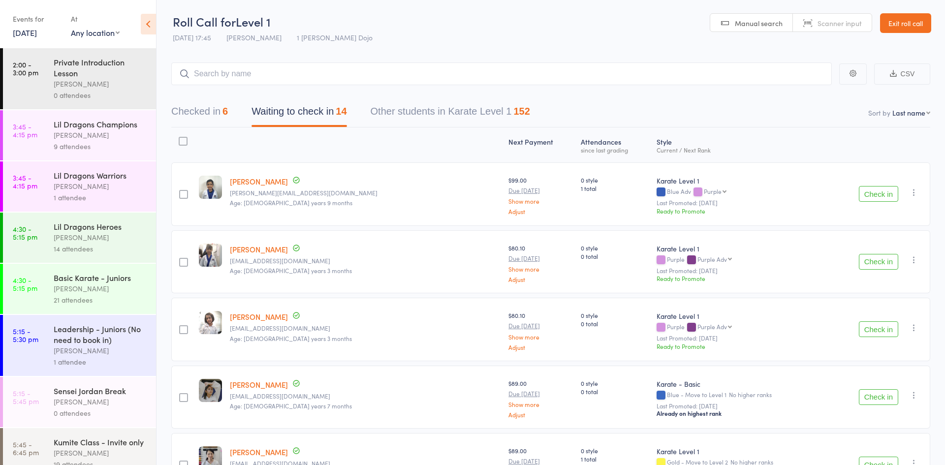
click at [874, 262] on button "Check in" at bounding box center [878, 262] width 39 height 16
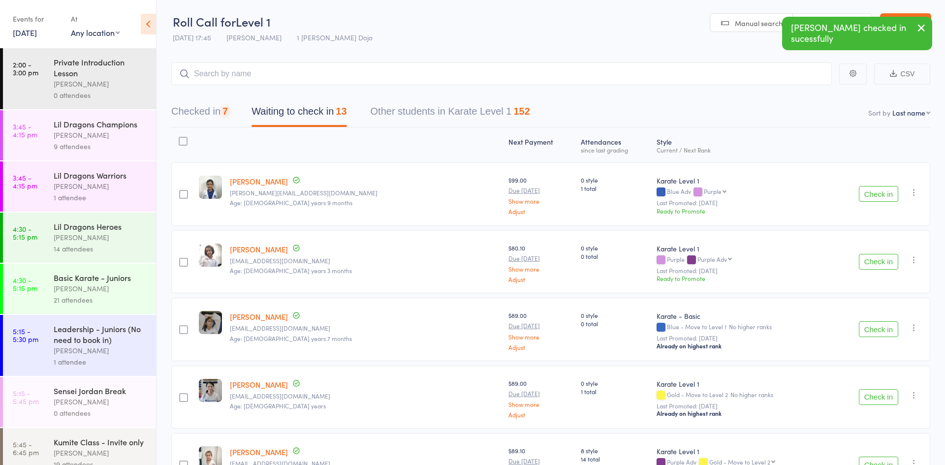
click at [874, 262] on button "Check in" at bounding box center [878, 262] width 39 height 16
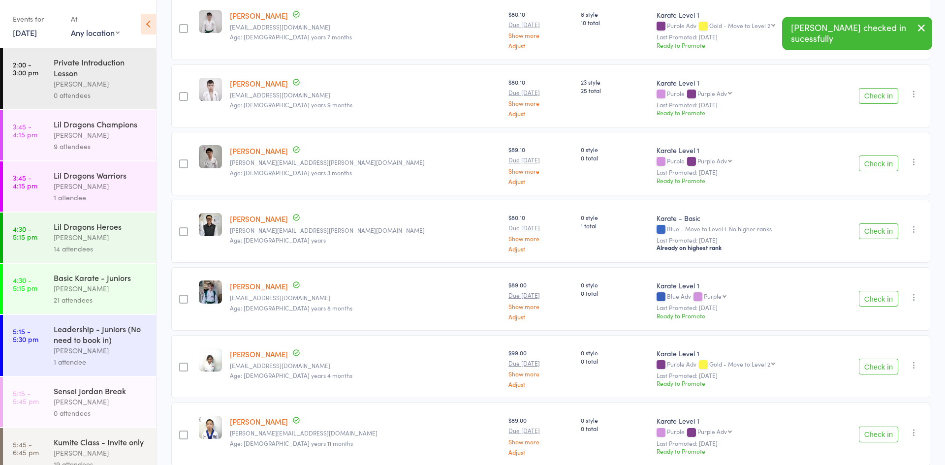
scroll to position [441, 0]
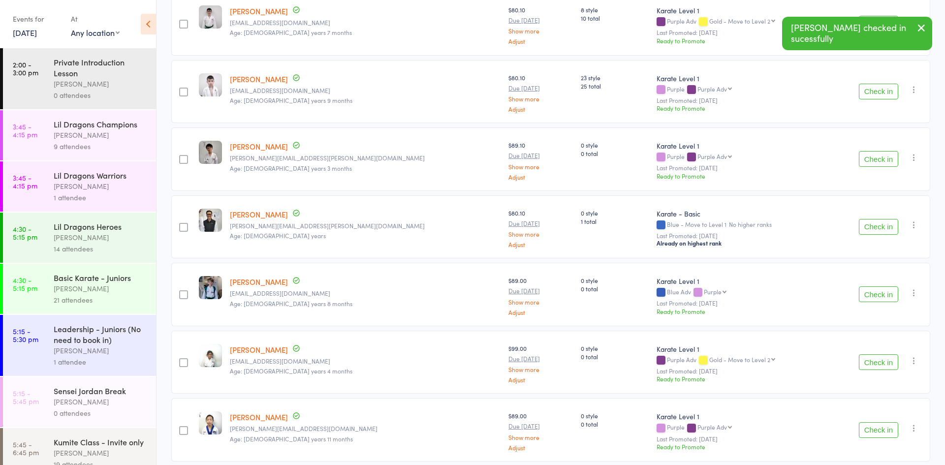
click at [867, 297] on button "Check in" at bounding box center [878, 294] width 39 height 16
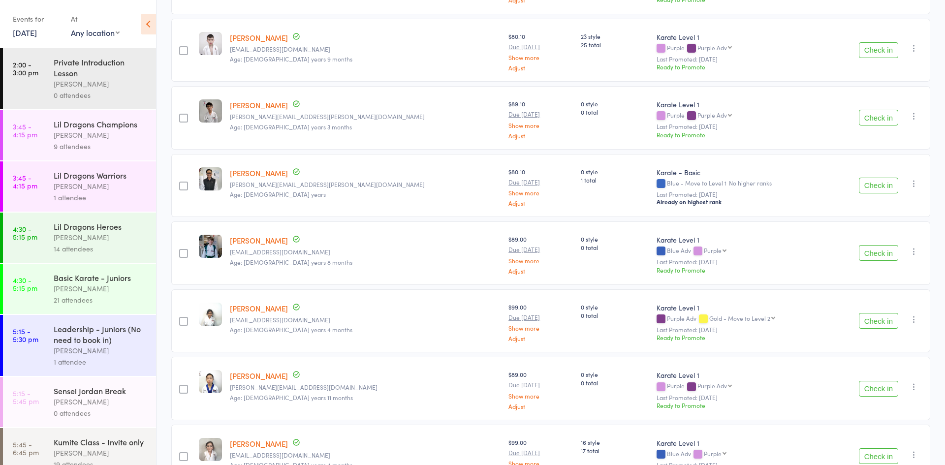
scroll to position [483, 0]
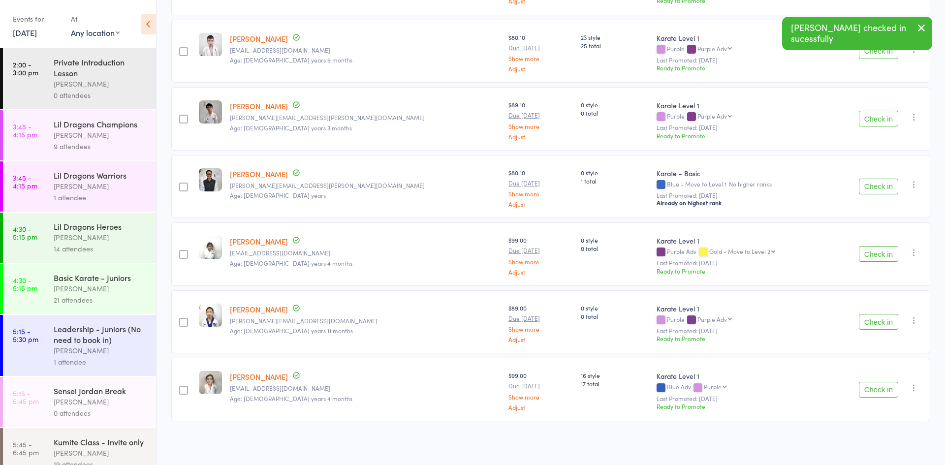
click at [883, 321] on button "Check in" at bounding box center [878, 322] width 39 height 16
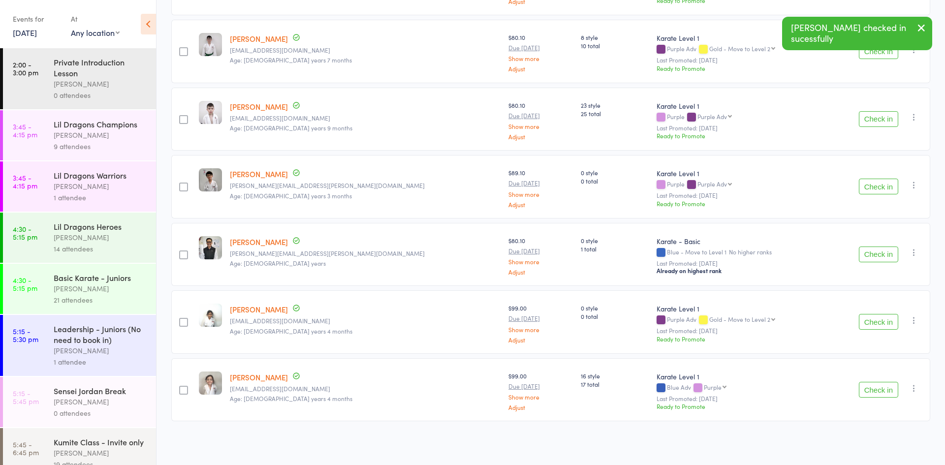
click at [878, 390] on button "Check in" at bounding box center [878, 390] width 39 height 16
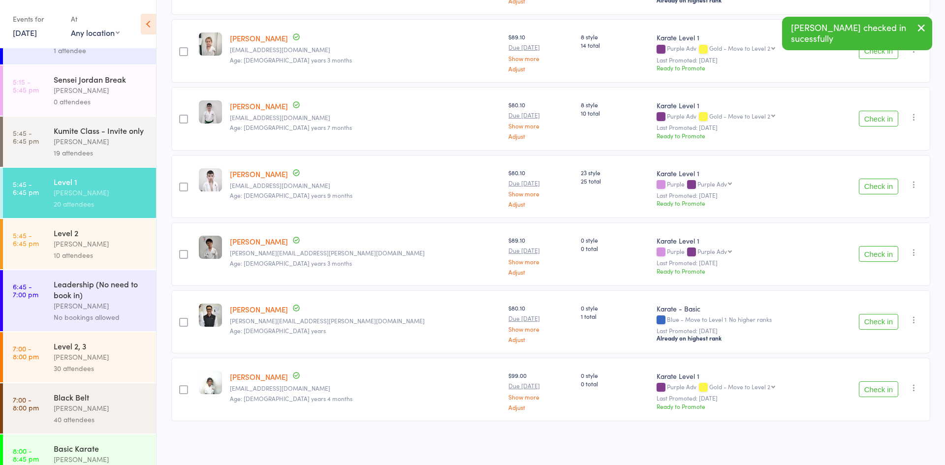
scroll to position [314, 0]
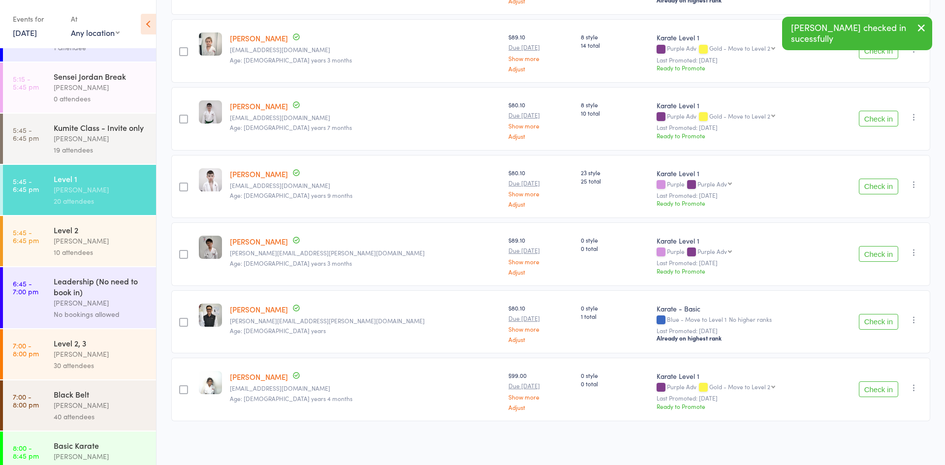
click at [104, 247] on div "10 attendees" at bounding box center [101, 252] width 94 height 11
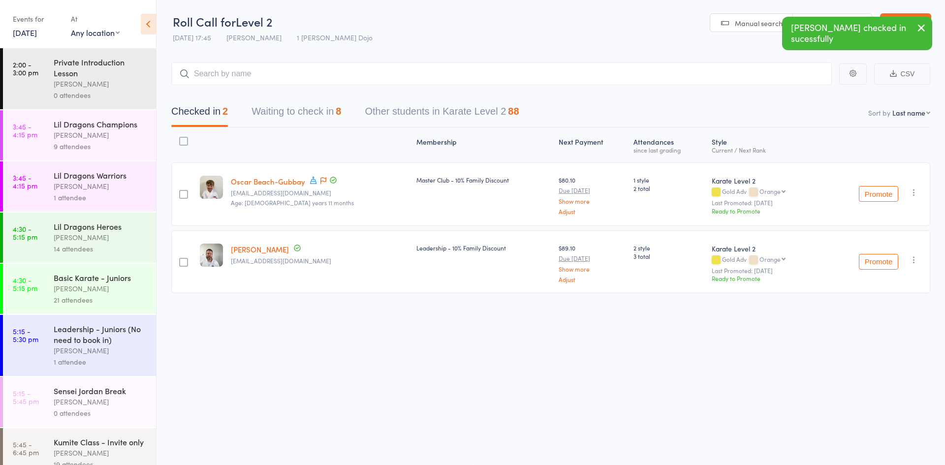
click at [292, 112] on button "Waiting to check in 8" at bounding box center [296, 114] width 90 height 26
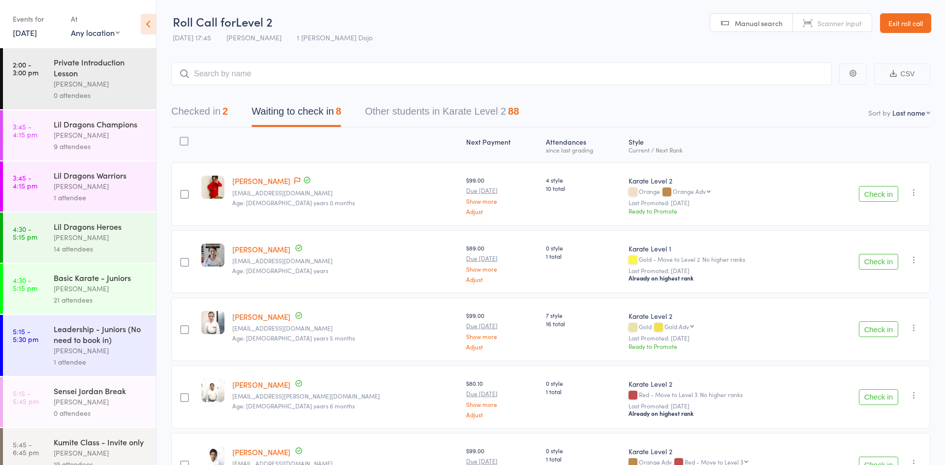
click at [664, 329] on select "Gold Adv Orange Orange Adv Red - Move to Level 3" at bounding box center [679, 326] width 30 height 6
click at [911, 329] on icon "button" at bounding box center [914, 328] width 10 height 10
click at [889, 359] on li "Promote" at bounding box center [878, 359] width 81 height 13
click at [884, 331] on button "Check in" at bounding box center [878, 329] width 39 height 16
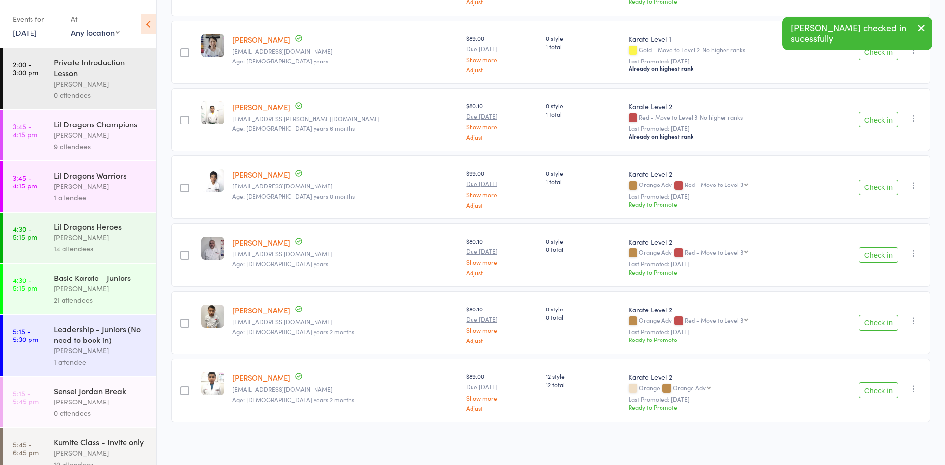
scroll to position [212, 0]
